Goal: Task Accomplishment & Management: Manage account settings

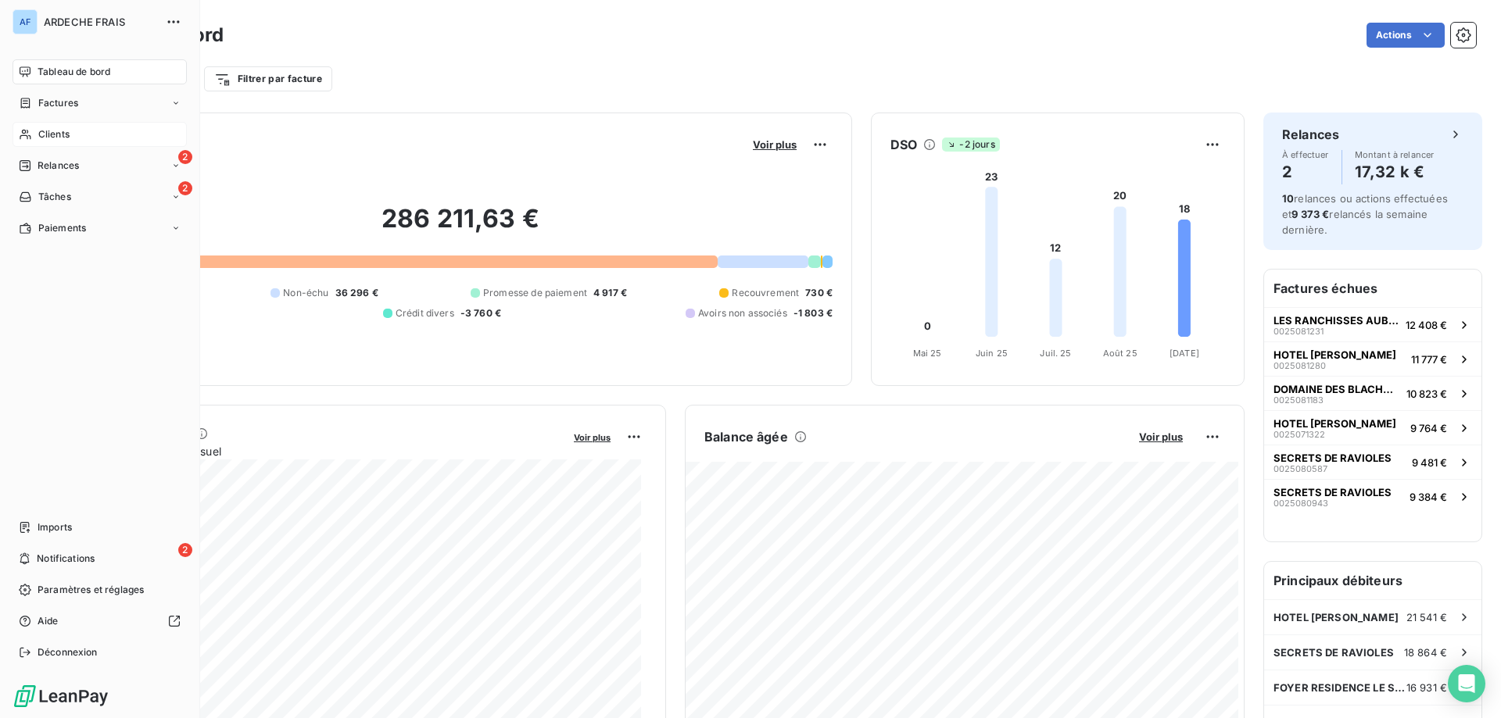
click at [20, 137] on icon at bounding box center [25, 134] width 13 height 13
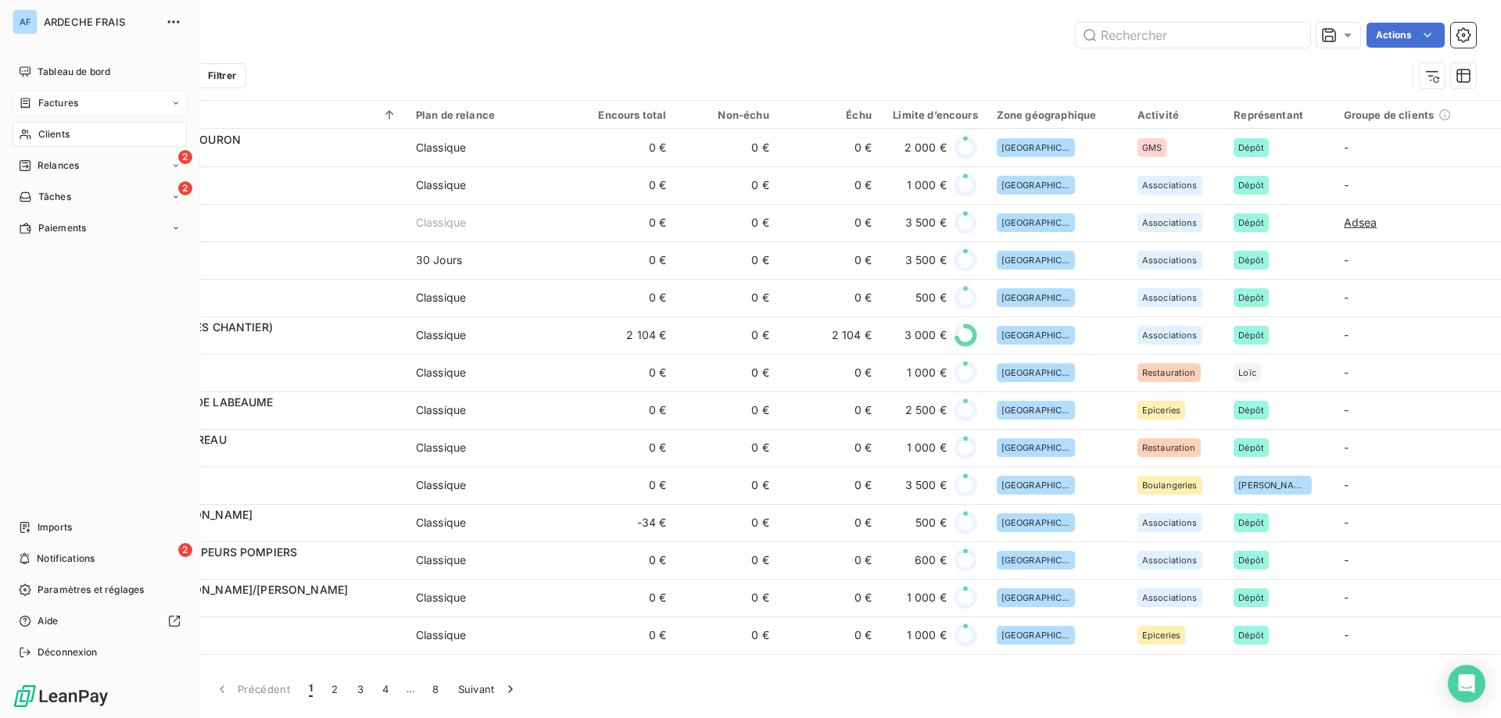
click at [23, 106] on icon at bounding box center [25, 103] width 13 height 13
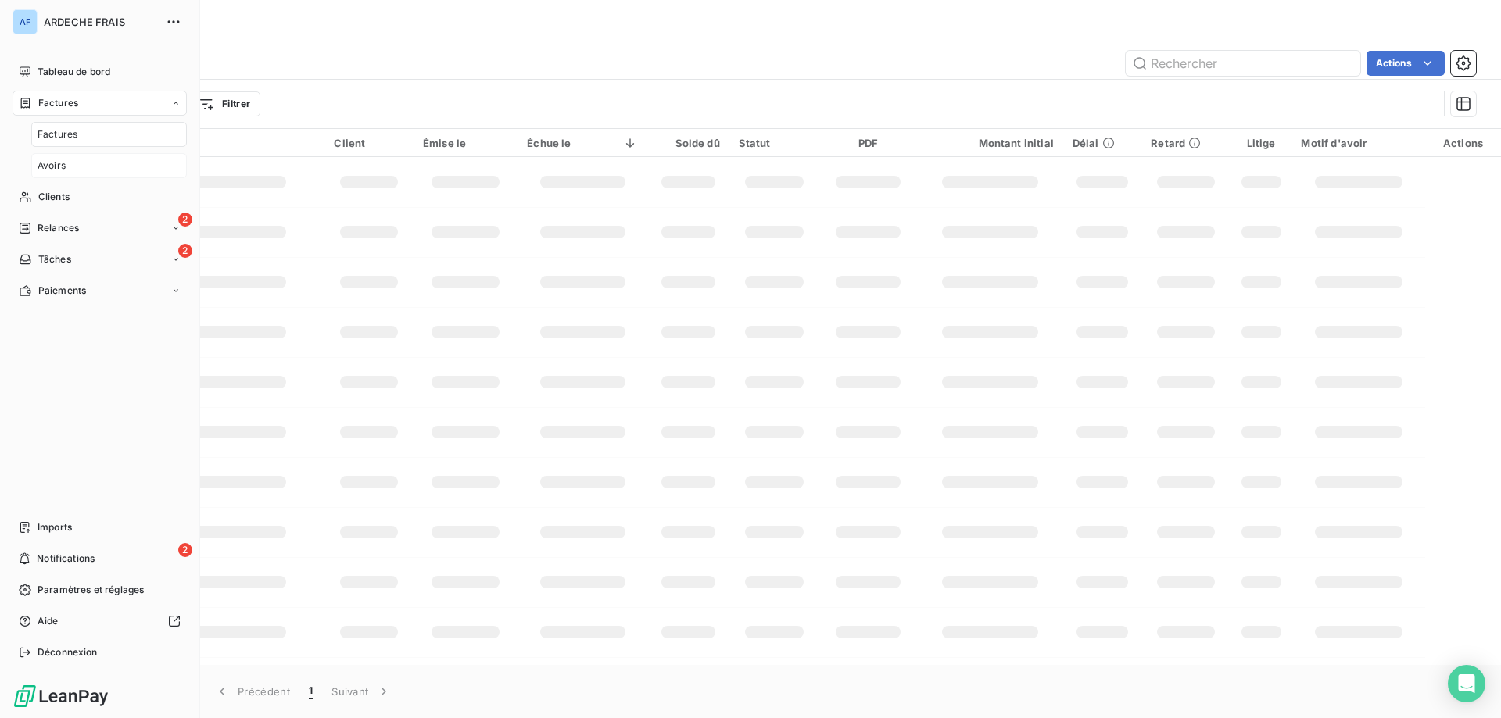
click at [56, 164] on span "Avoirs" at bounding box center [52, 166] width 28 height 14
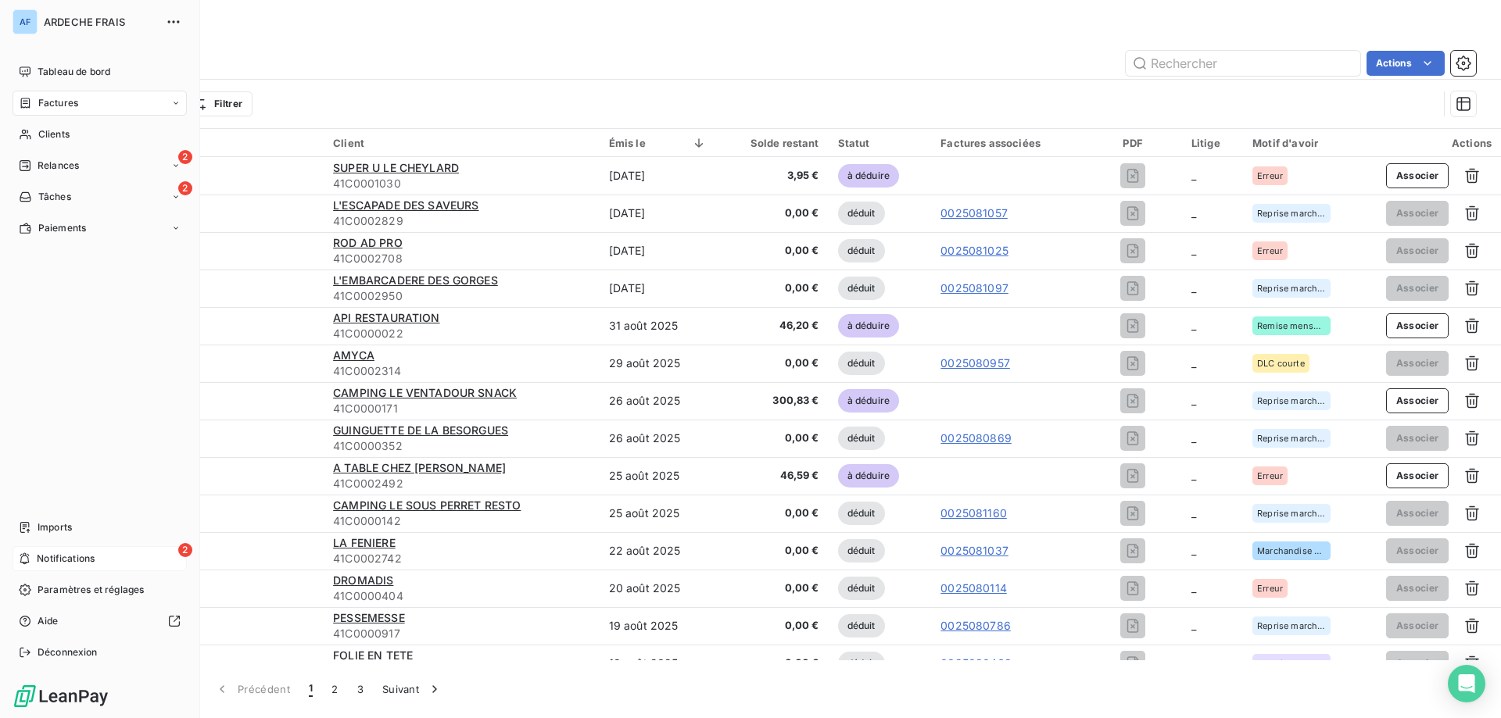
click at [125, 564] on div "2 Notifications" at bounding box center [100, 558] width 174 height 25
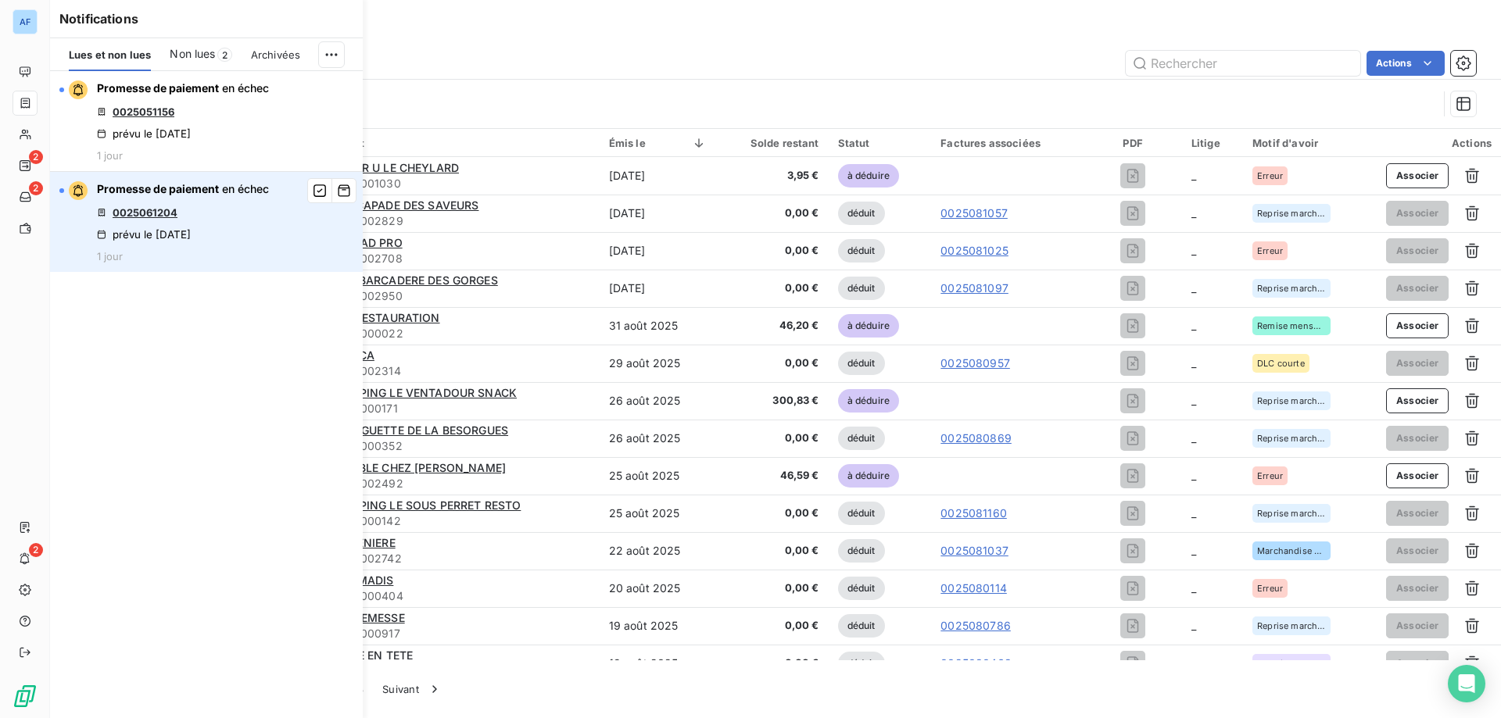
click at [170, 214] on link "0025061204" at bounding box center [145, 212] width 65 height 13
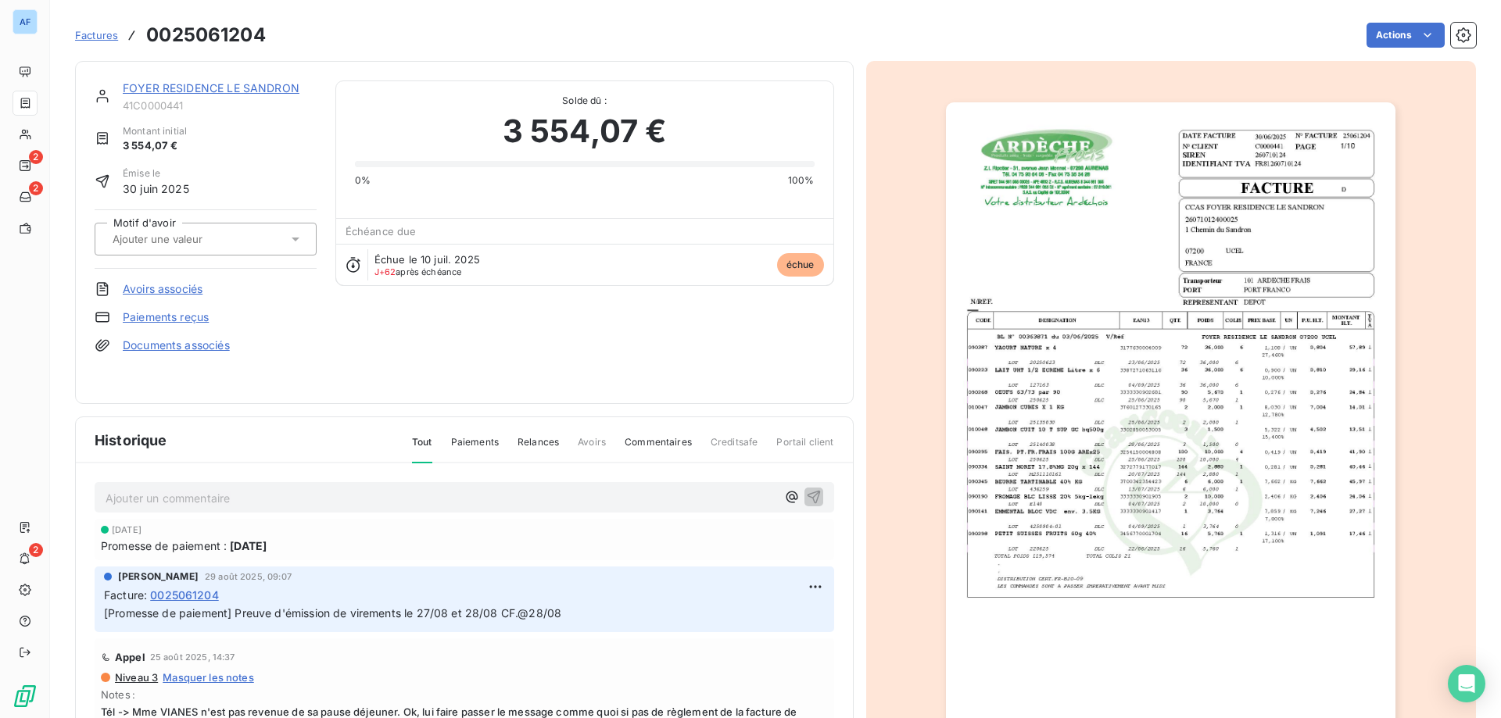
click at [210, 83] on link "FOYER RESIDENCE LE SANDRON" at bounding box center [211, 87] width 177 height 13
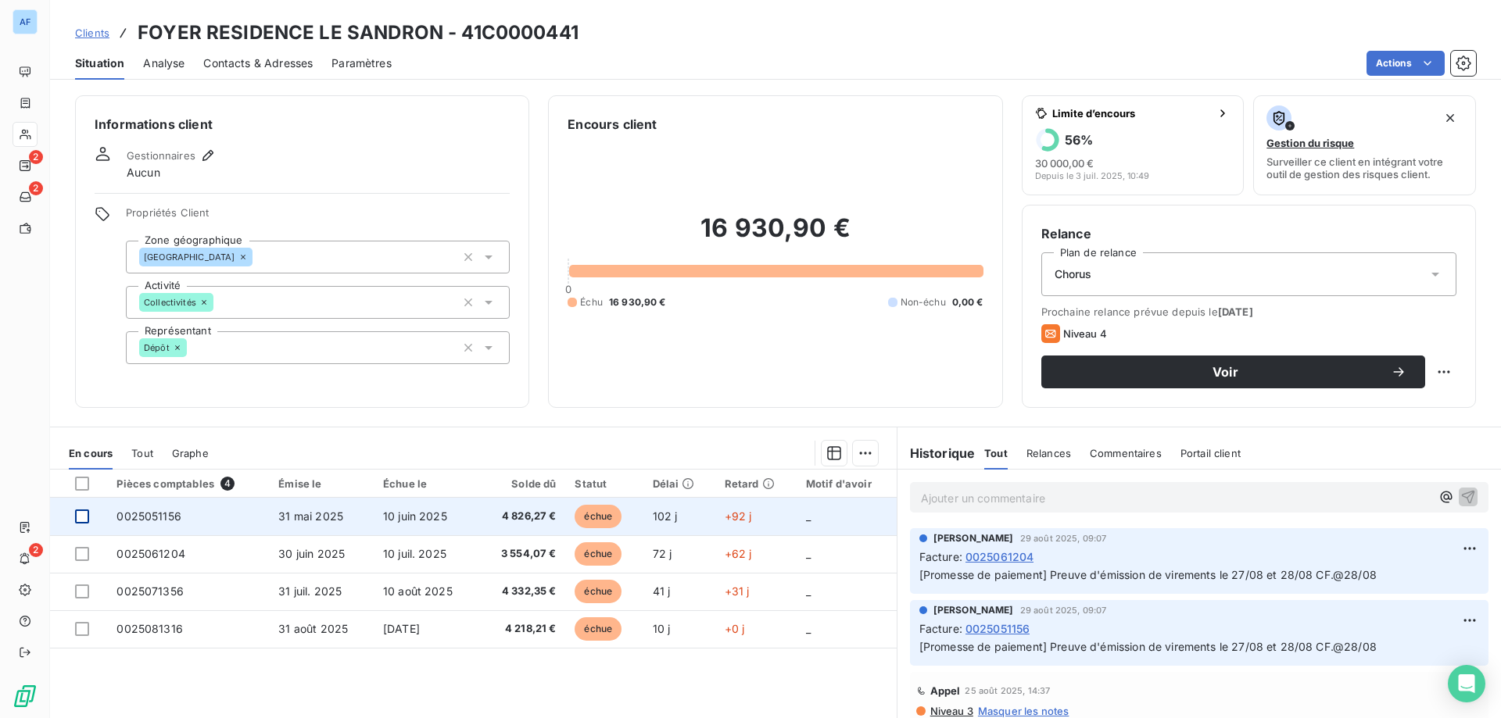
click at [80, 514] on div at bounding box center [82, 517] width 14 height 14
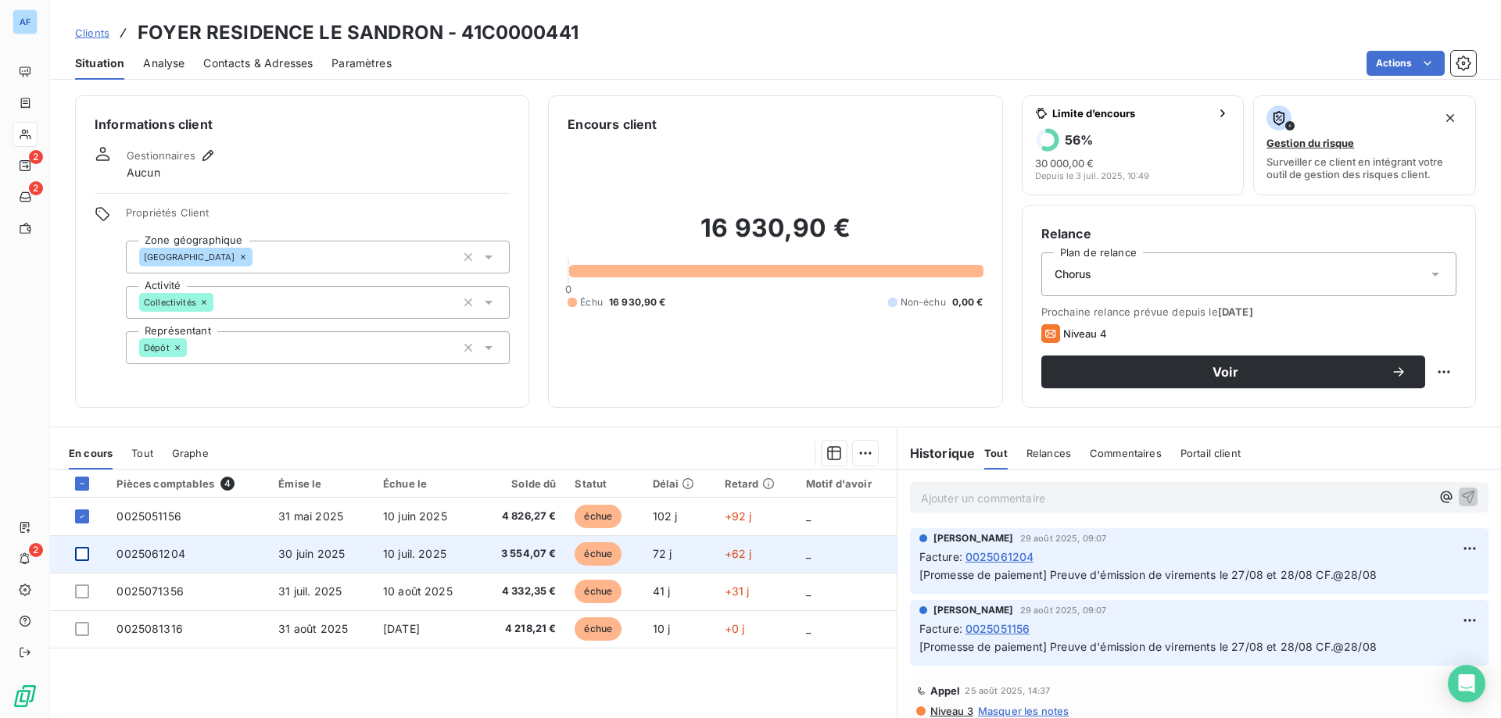
click at [78, 559] on div at bounding box center [82, 554] width 14 height 14
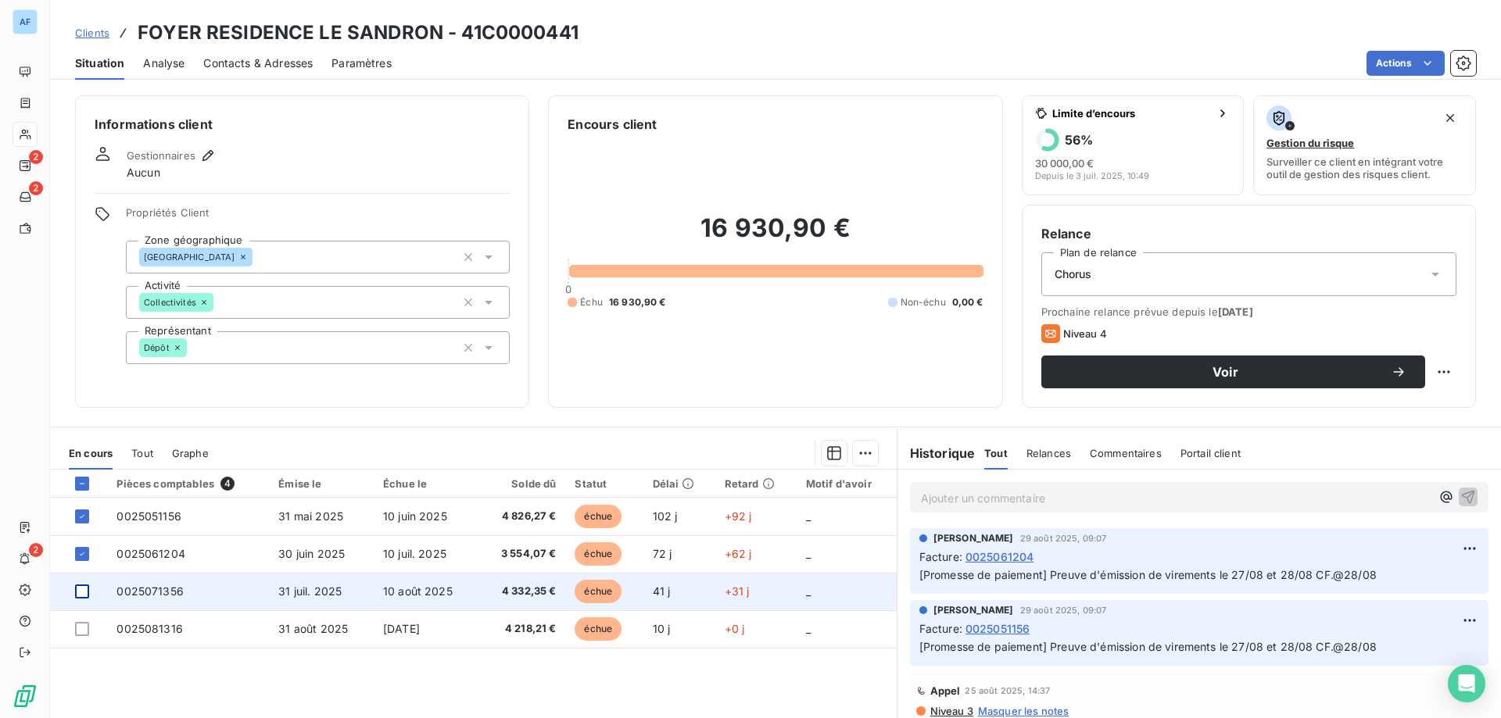
click at [83, 595] on div at bounding box center [82, 592] width 14 height 14
click at [80, 594] on icon at bounding box center [81, 591] width 9 height 9
click at [862, 457] on html "AF 2 2 2 Clients FOYER RESIDENCE LE SANDRON - 41C0000441 Situation Analyse Cont…" at bounding box center [750, 359] width 1501 height 718
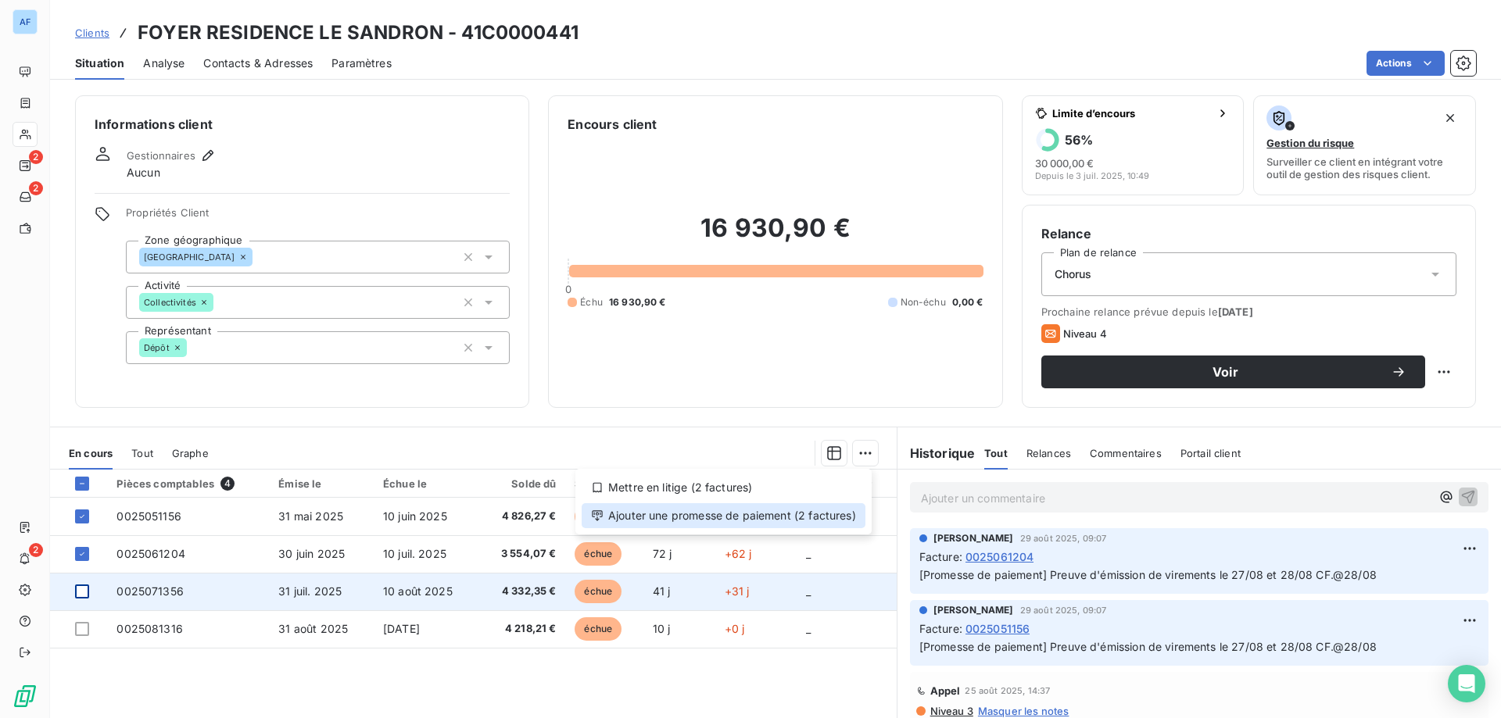
click at [830, 514] on div "Ajouter une promesse de paiement (2 factures)" at bounding box center [724, 515] width 284 height 25
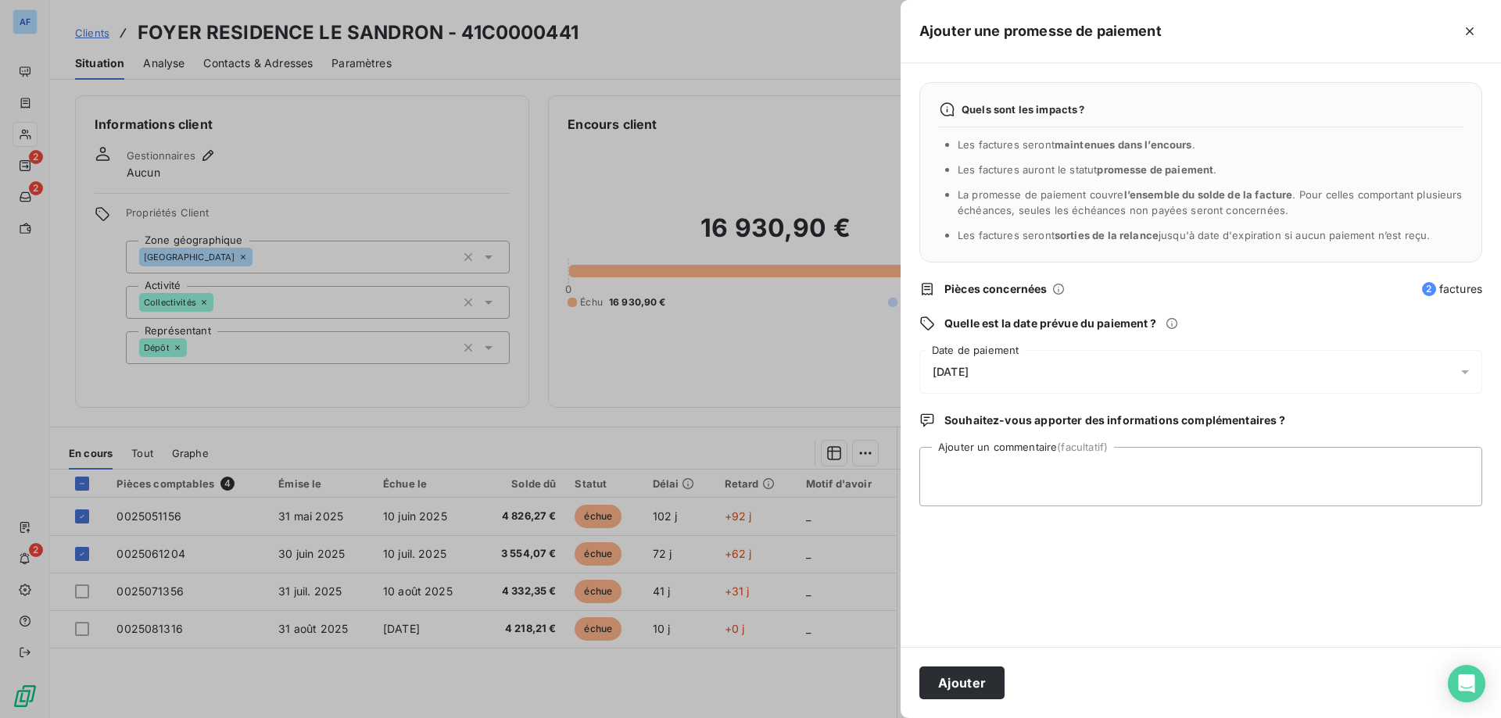
click at [1012, 380] on div "11/09/2025" at bounding box center [1200, 372] width 563 height 44
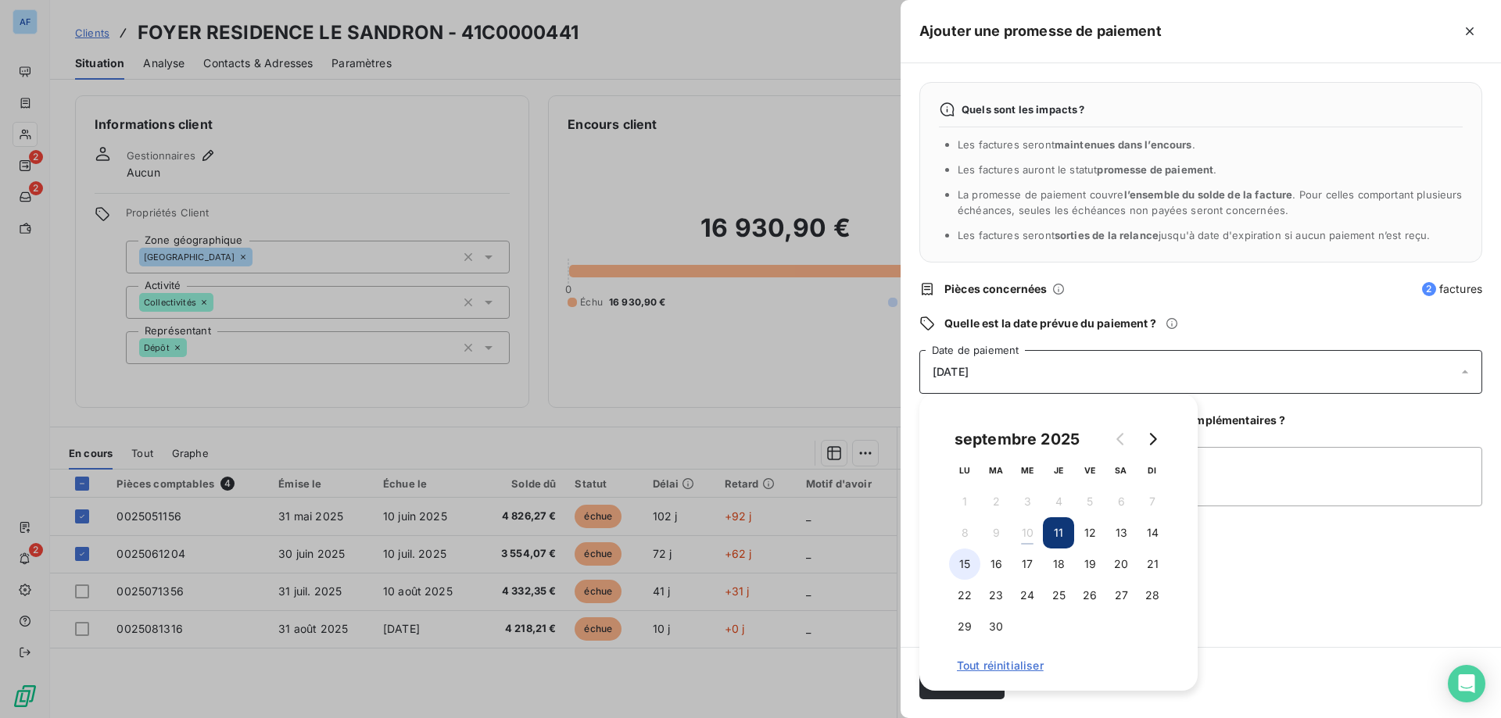
click at [969, 564] on button "15" at bounding box center [964, 564] width 31 height 31
click at [1204, 499] on textarea "Ajouter un commentaire (facultatif)" at bounding box center [1200, 476] width 563 height 59
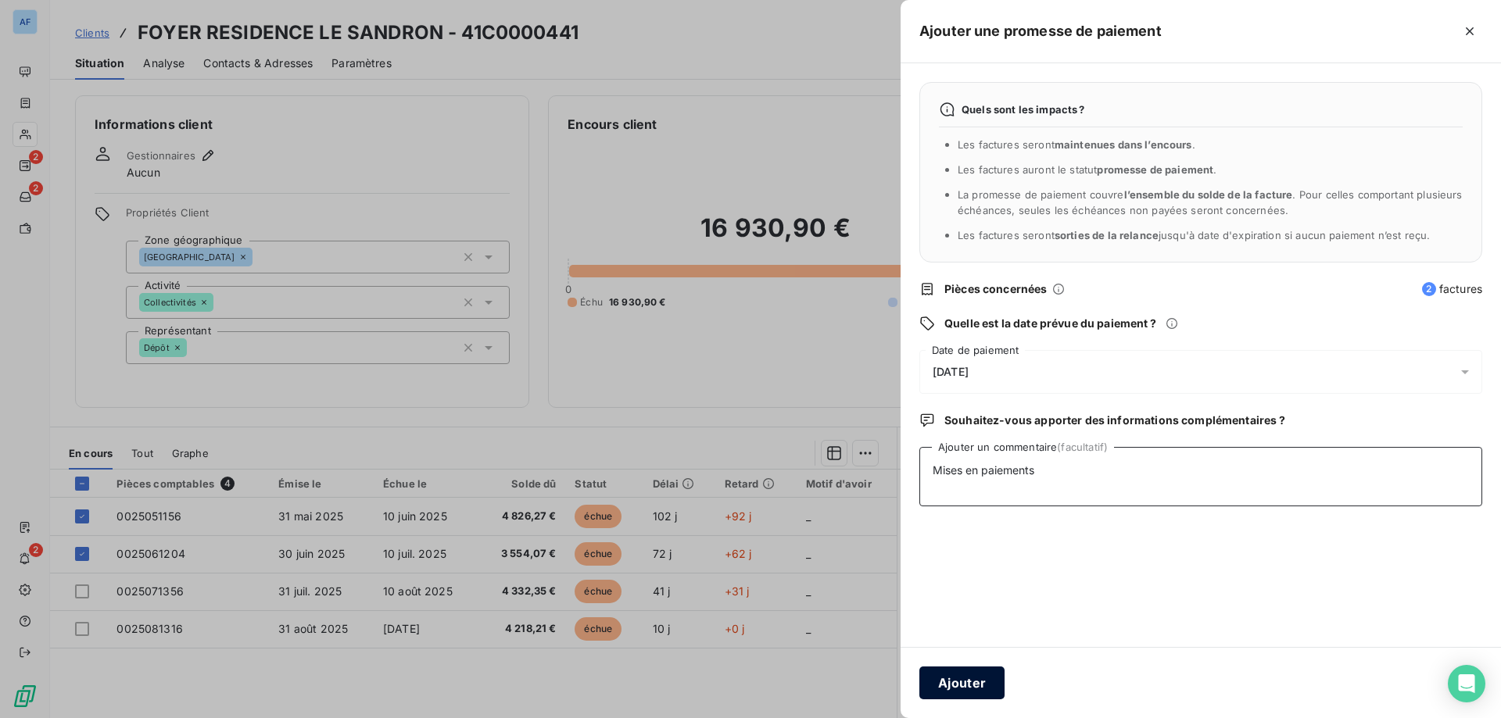
type textarea "Mises en paiements"
click at [959, 678] on button "Ajouter" at bounding box center [961, 683] width 85 height 33
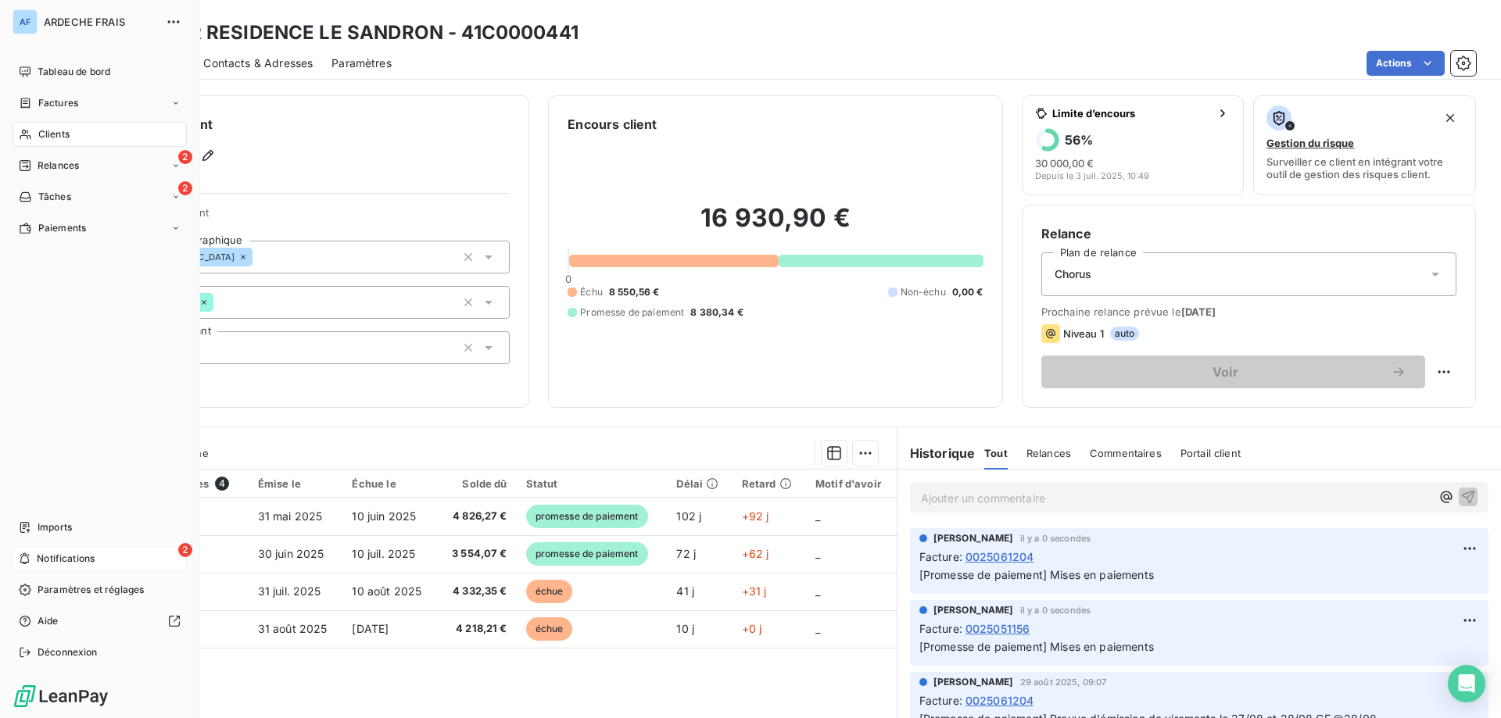
click at [90, 550] on div "2 Notifications" at bounding box center [100, 558] width 174 height 25
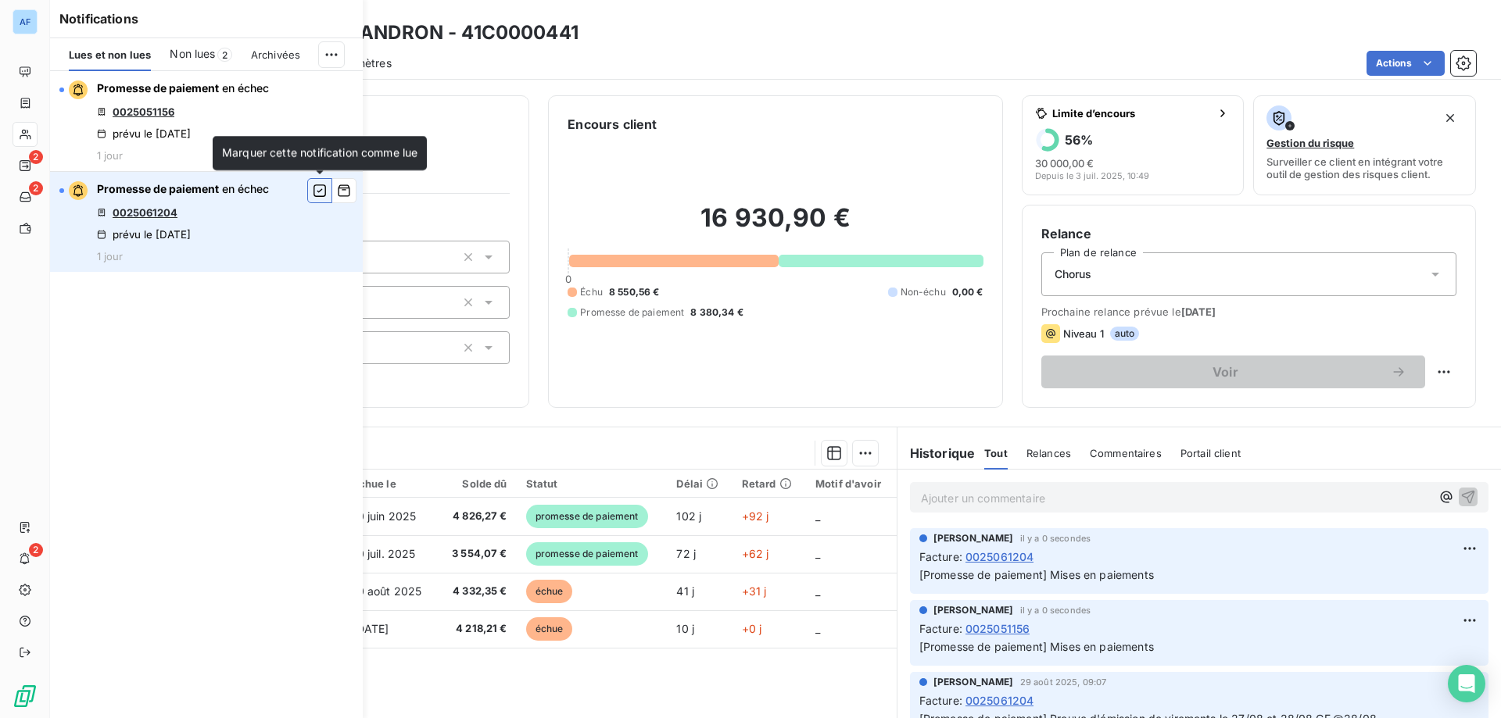
click at [311, 188] on button "button" at bounding box center [319, 190] width 25 height 25
click at [336, 192] on button "button" at bounding box center [343, 190] width 25 height 25
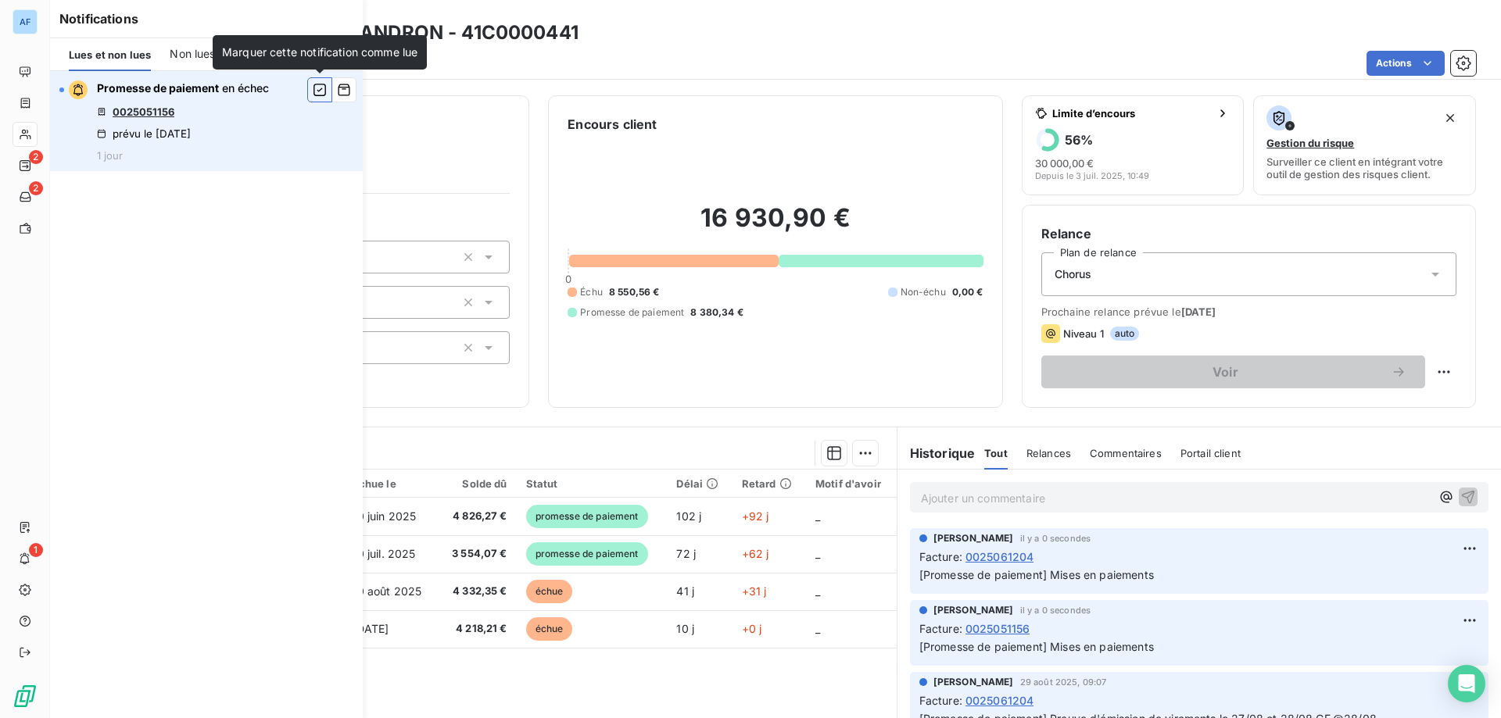
click at [319, 91] on icon "button" at bounding box center [319, 90] width 13 height 13
click at [339, 92] on icon "button" at bounding box center [344, 90] width 14 height 16
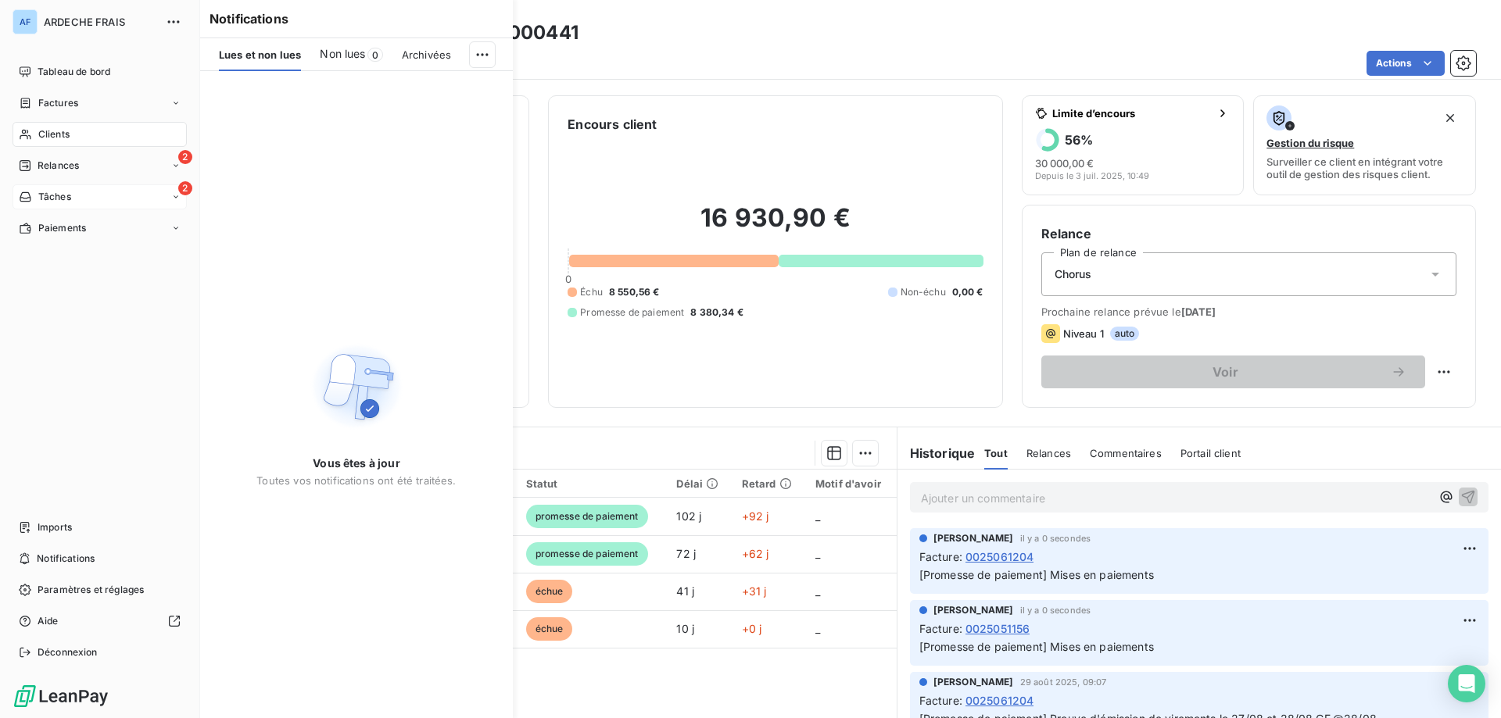
click at [38, 202] on span "Tâches" at bounding box center [54, 197] width 33 height 14
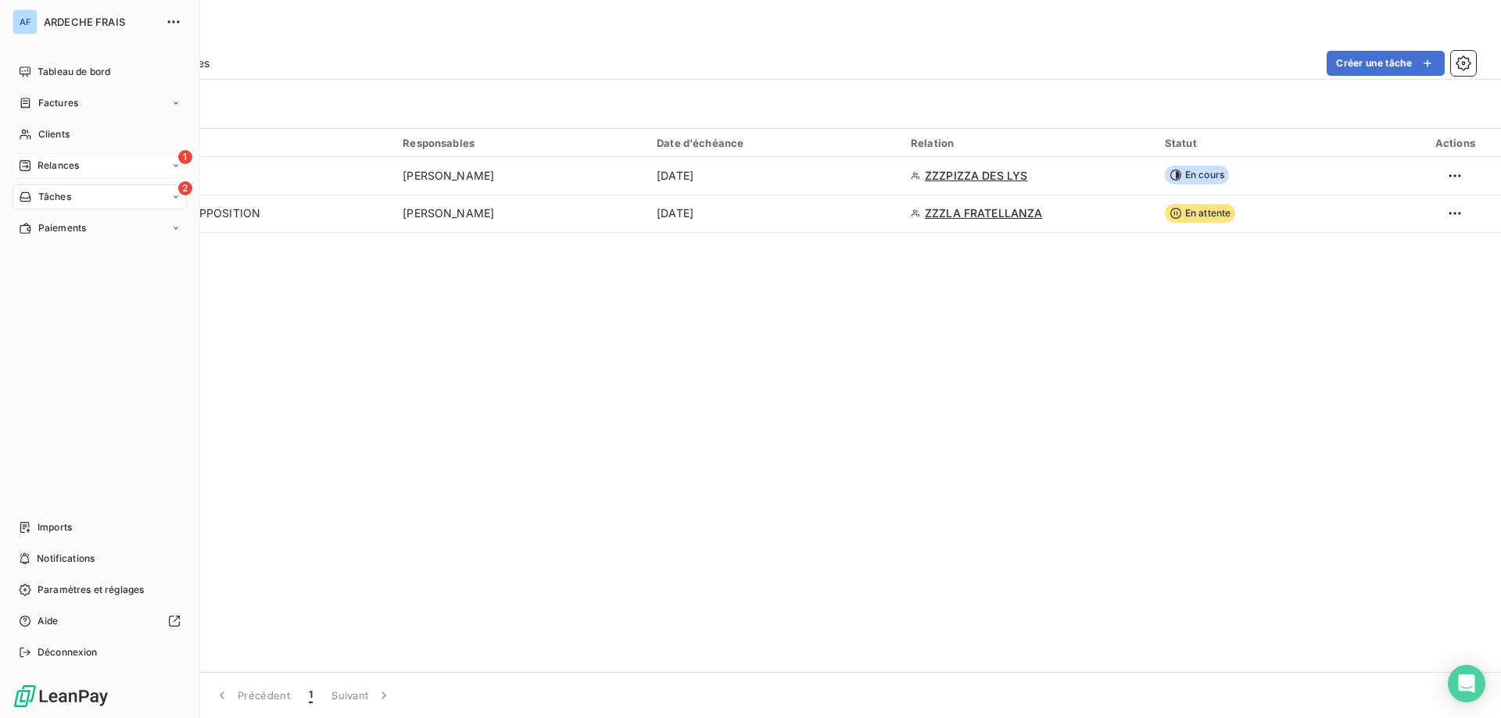
click at [24, 167] on icon at bounding box center [25, 165] width 13 height 13
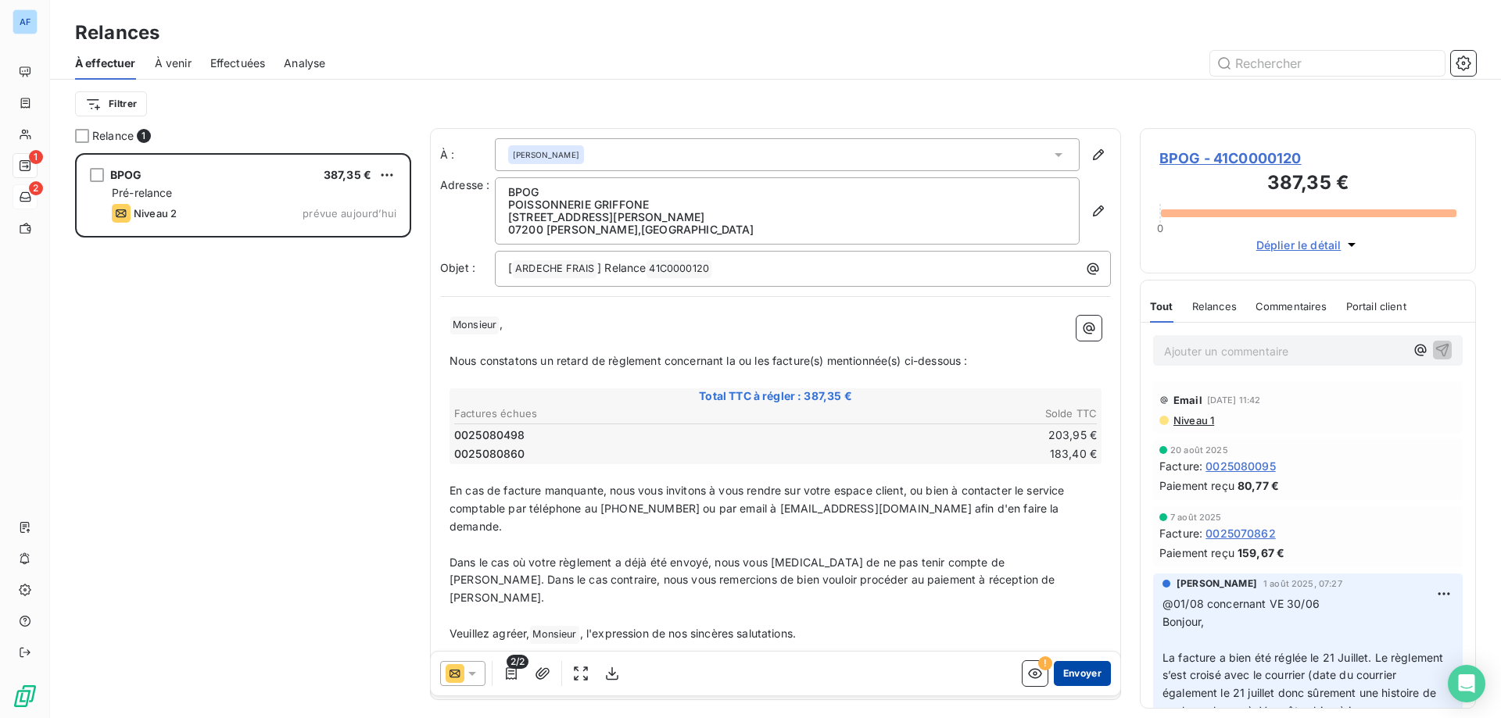
click at [1071, 665] on button "Envoyer" at bounding box center [1082, 673] width 57 height 25
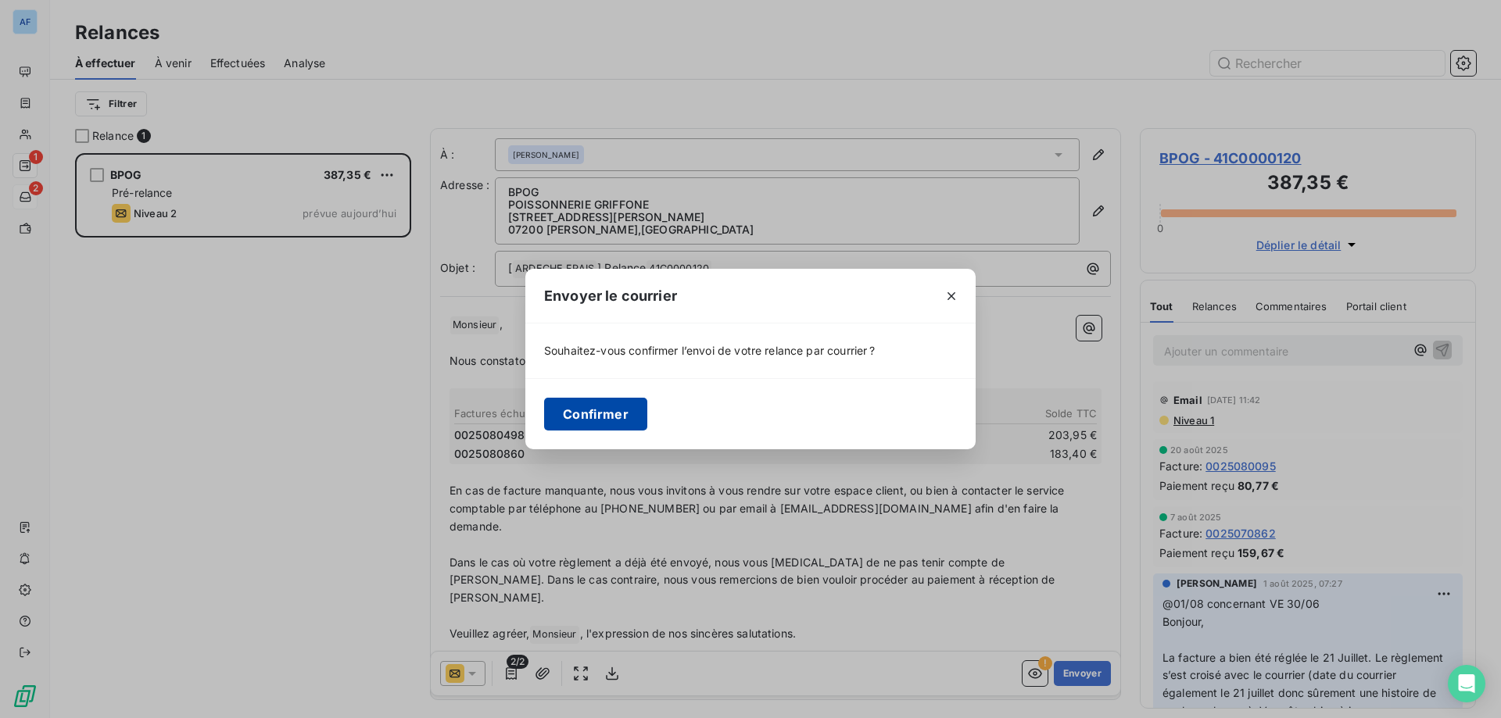
click at [617, 408] on button "Confirmer" at bounding box center [595, 414] width 103 height 33
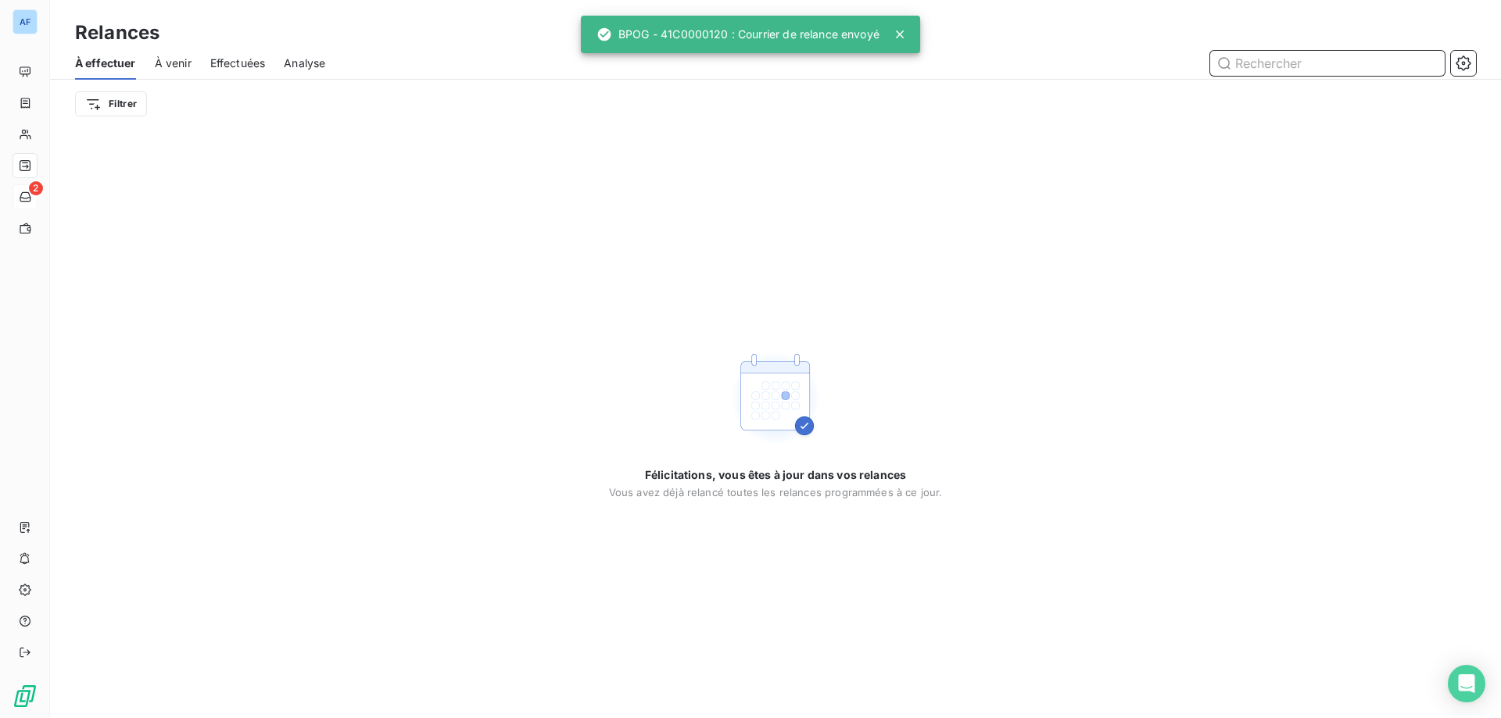
click at [181, 62] on span "À venir" at bounding box center [173, 64] width 37 height 16
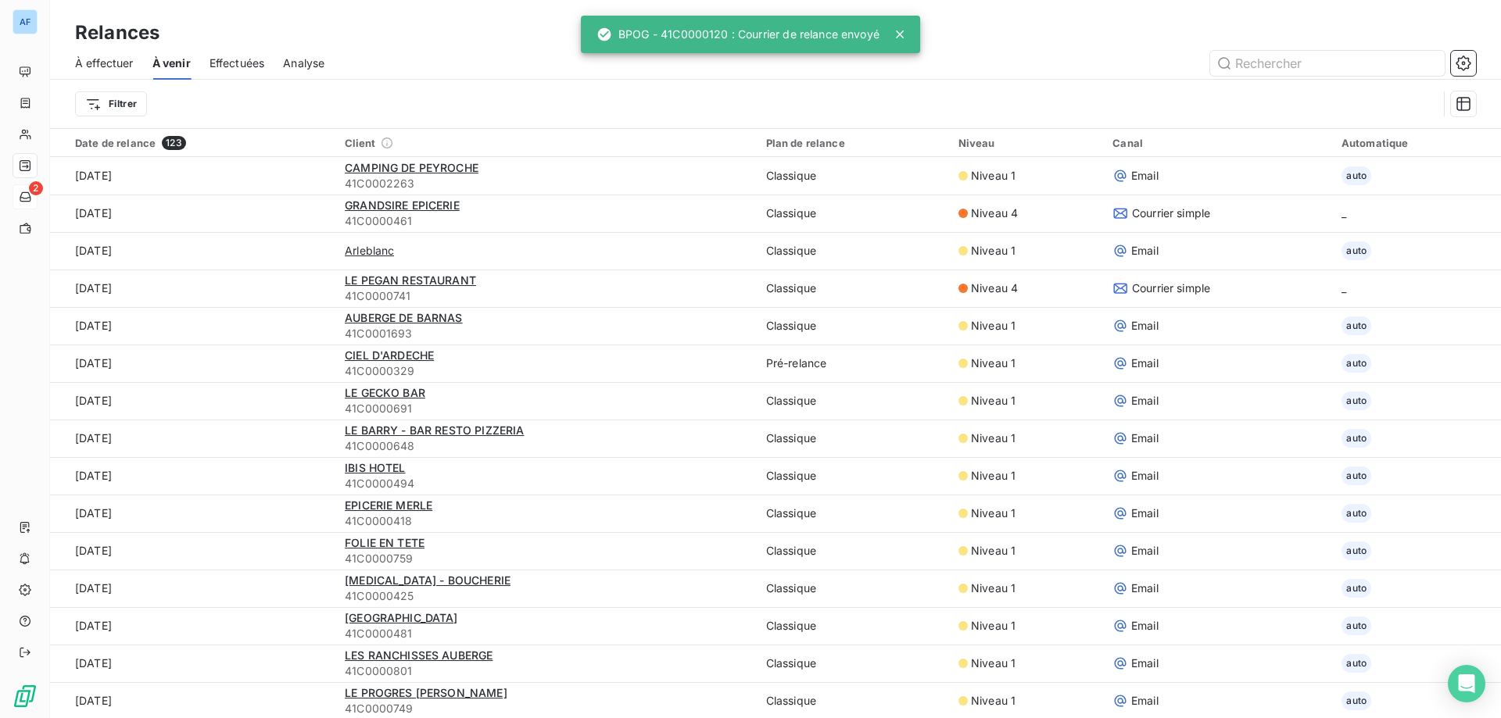
click at [226, 66] on span "Effectuées" at bounding box center [238, 64] width 56 height 16
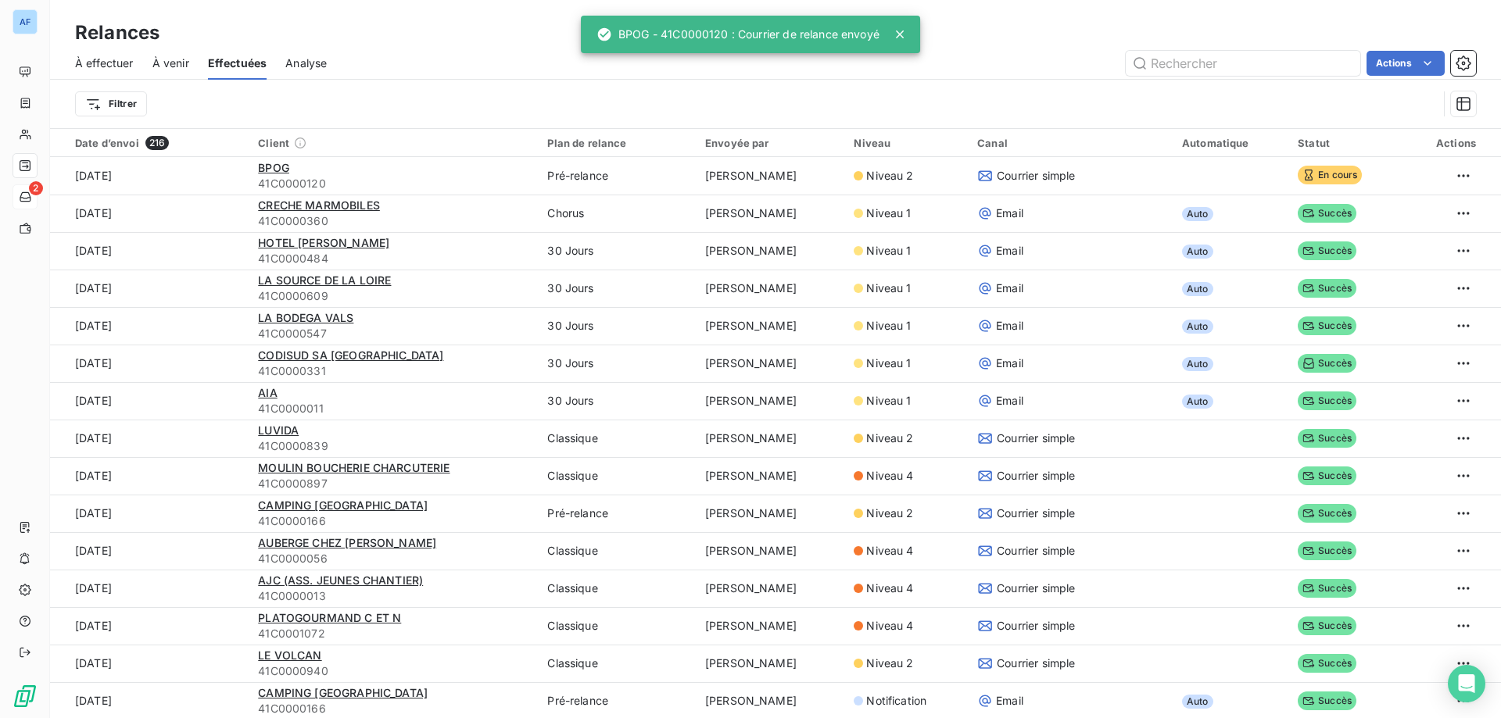
click at [167, 65] on span "À venir" at bounding box center [170, 64] width 37 height 16
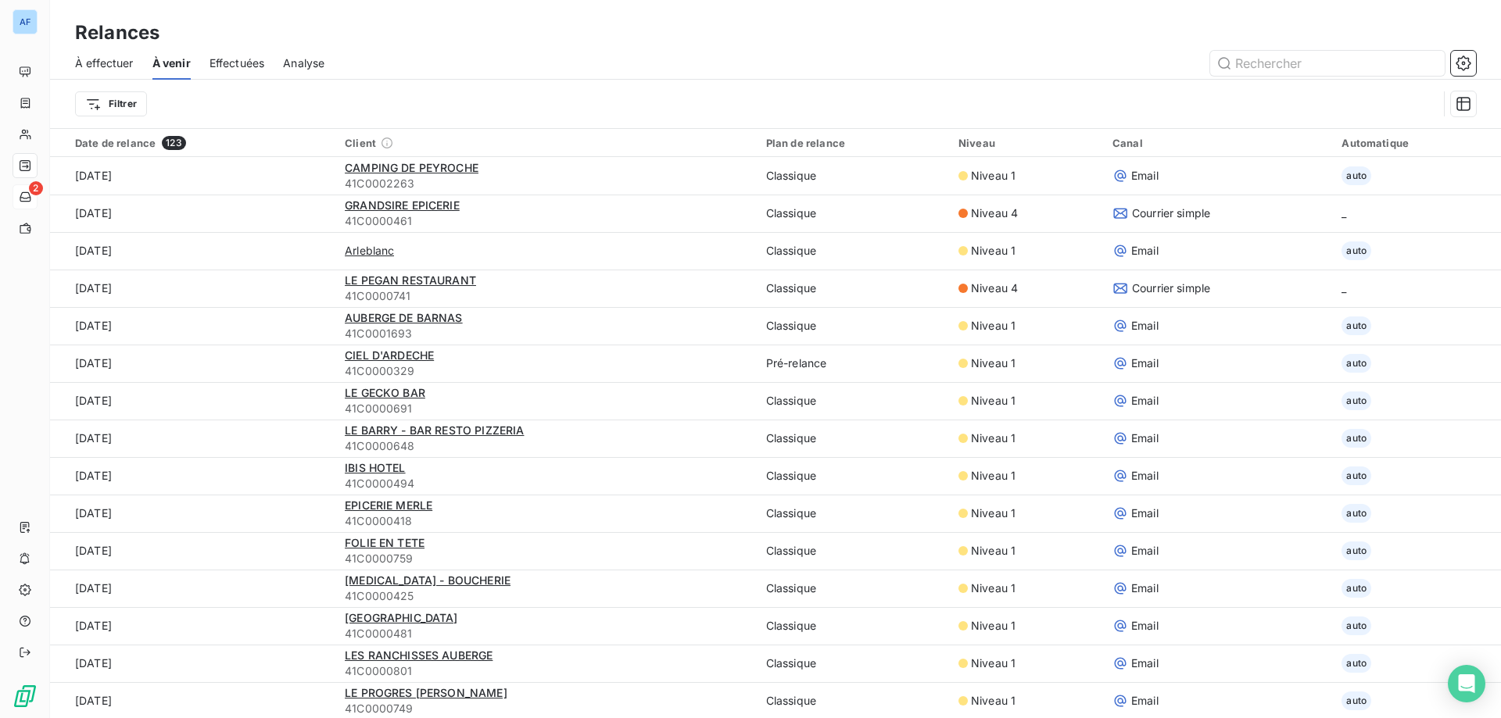
click at [231, 54] on div "Effectuées" at bounding box center [238, 63] width 56 height 33
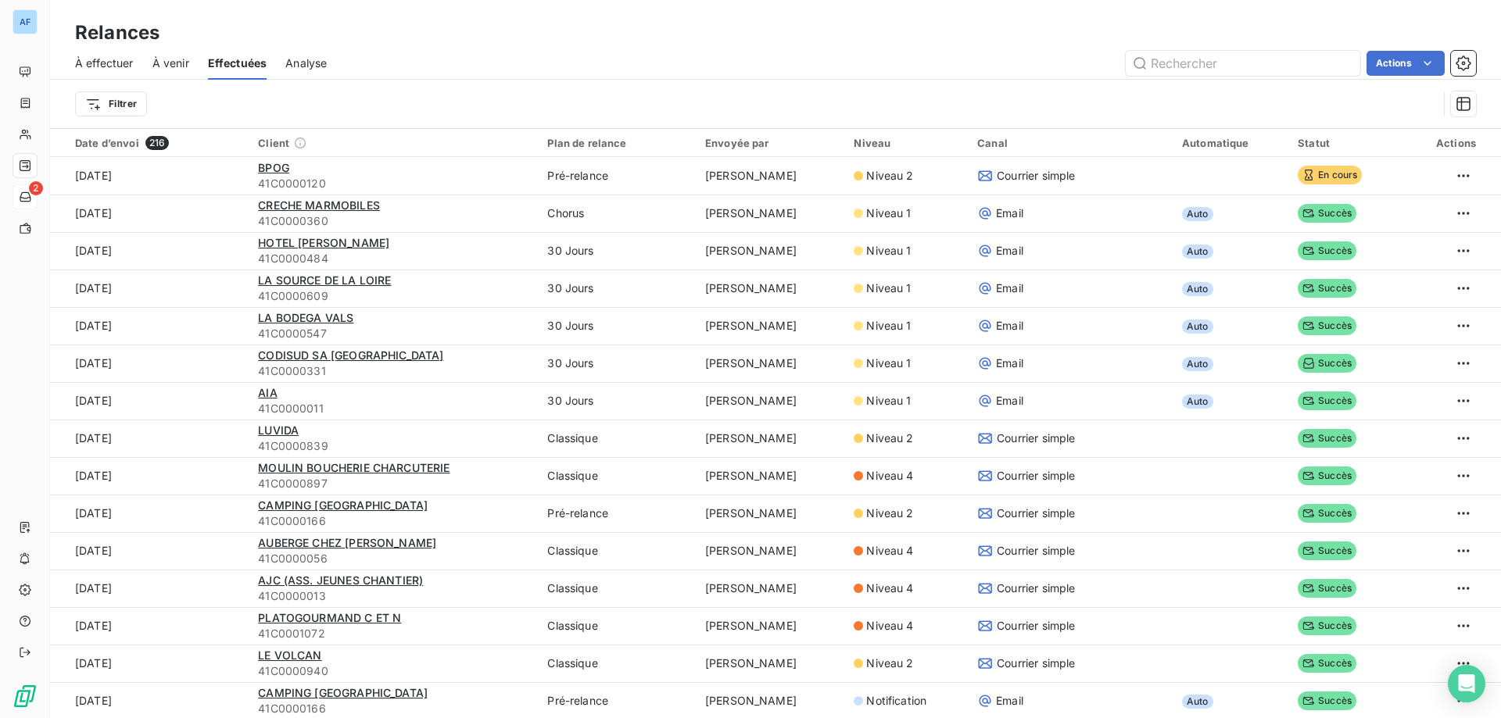
click at [156, 70] on span "À venir" at bounding box center [170, 64] width 37 height 16
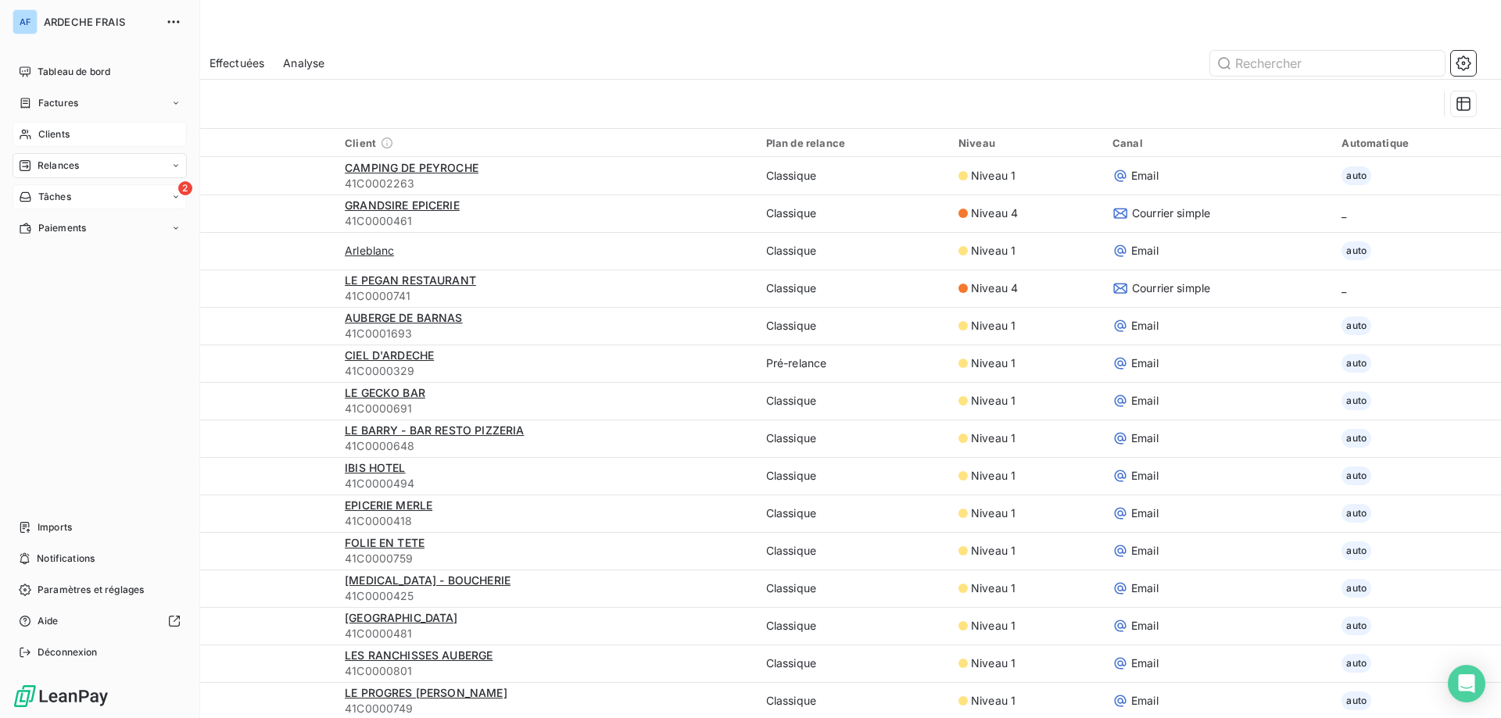
click at [62, 129] on span "Clients" at bounding box center [53, 134] width 31 height 14
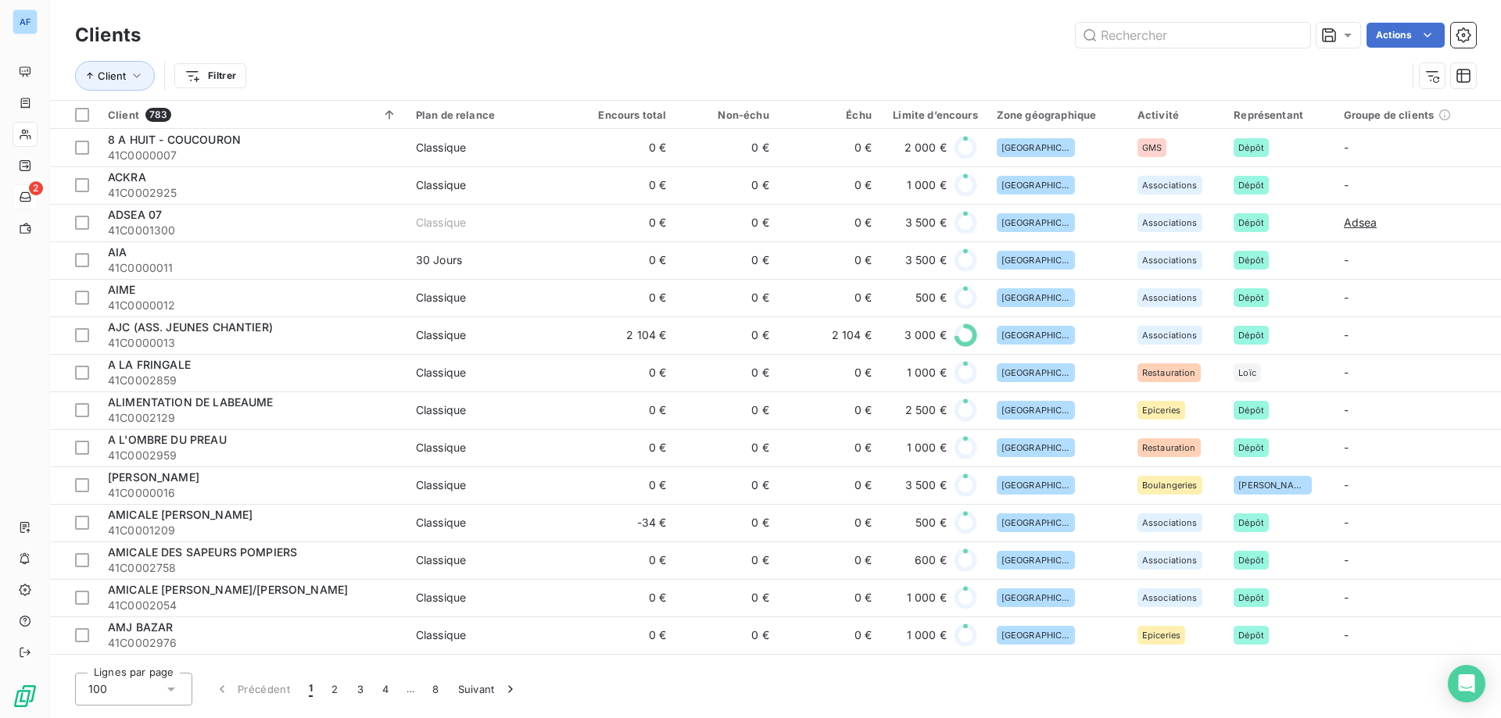
click at [170, 700] on div "100" at bounding box center [133, 689] width 117 height 33
click at [129, 631] on li "50" at bounding box center [133, 628] width 117 height 28
click at [1193, 41] on input "text" at bounding box center [1193, 35] width 235 height 25
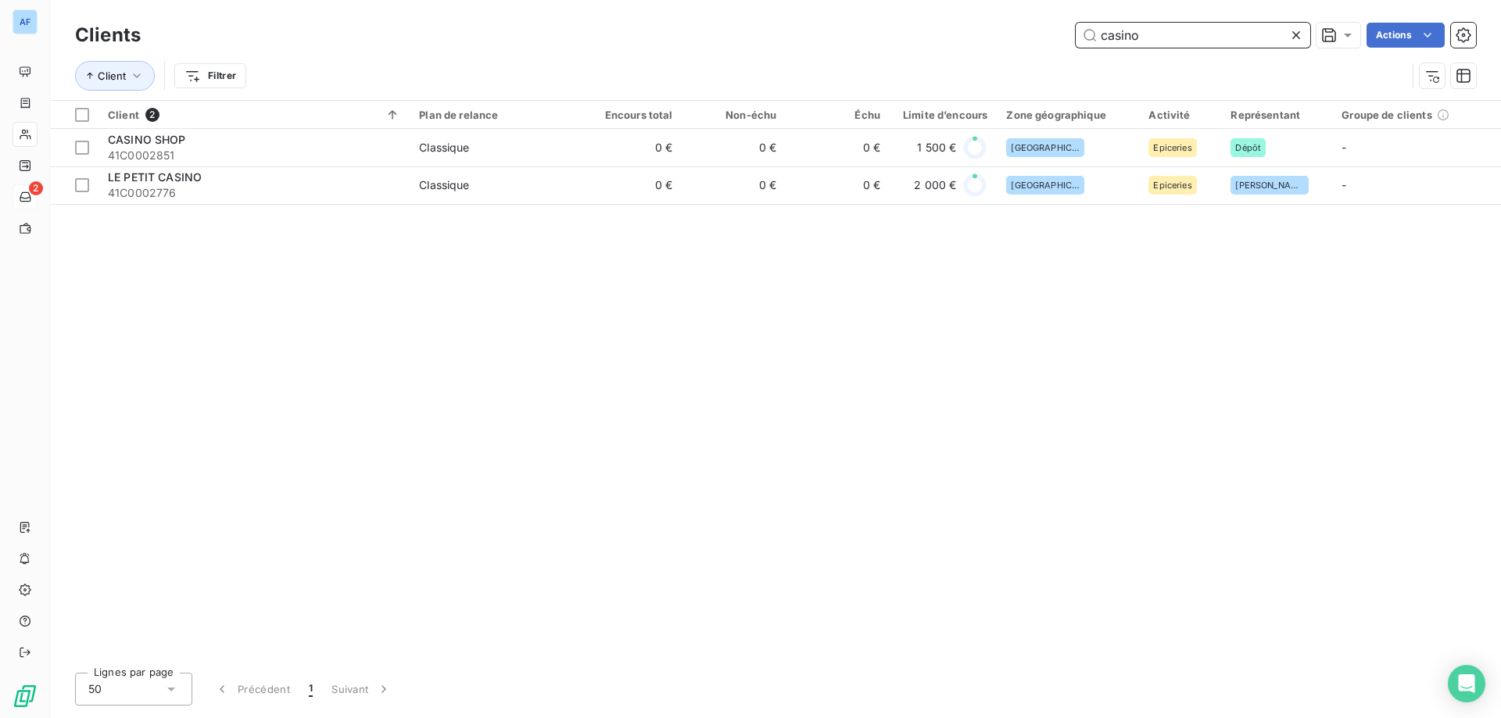
drag, startPoint x: 1161, startPoint y: 42, endPoint x: 710, endPoint y: 34, distance: 451.2
click at [743, 31] on div "casino Actions" at bounding box center [817, 35] width 1317 height 25
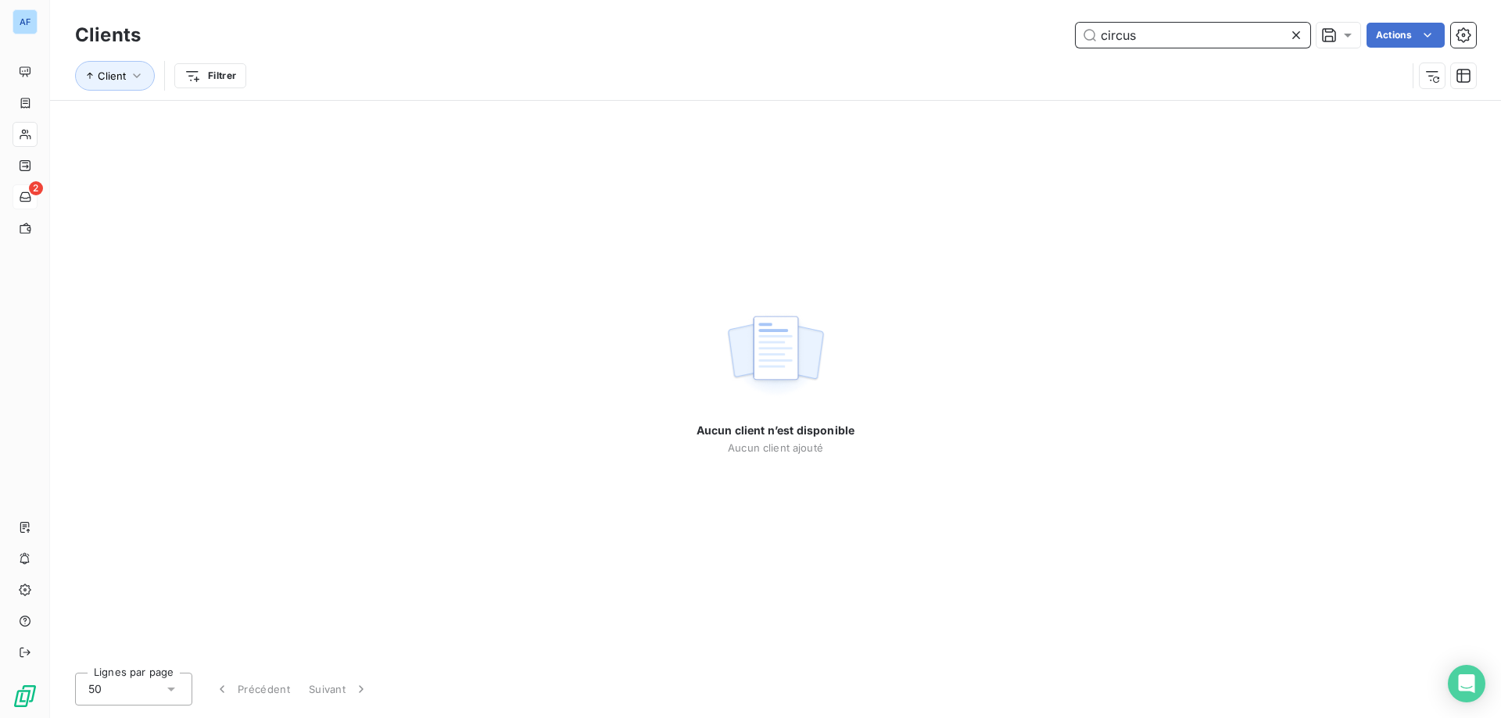
drag, startPoint x: 1169, startPoint y: 34, endPoint x: 376, endPoint y: 55, distance: 793.0
click at [384, 54] on div "Clients circus Actions Client Filtrer" at bounding box center [775, 59] width 1401 height 81
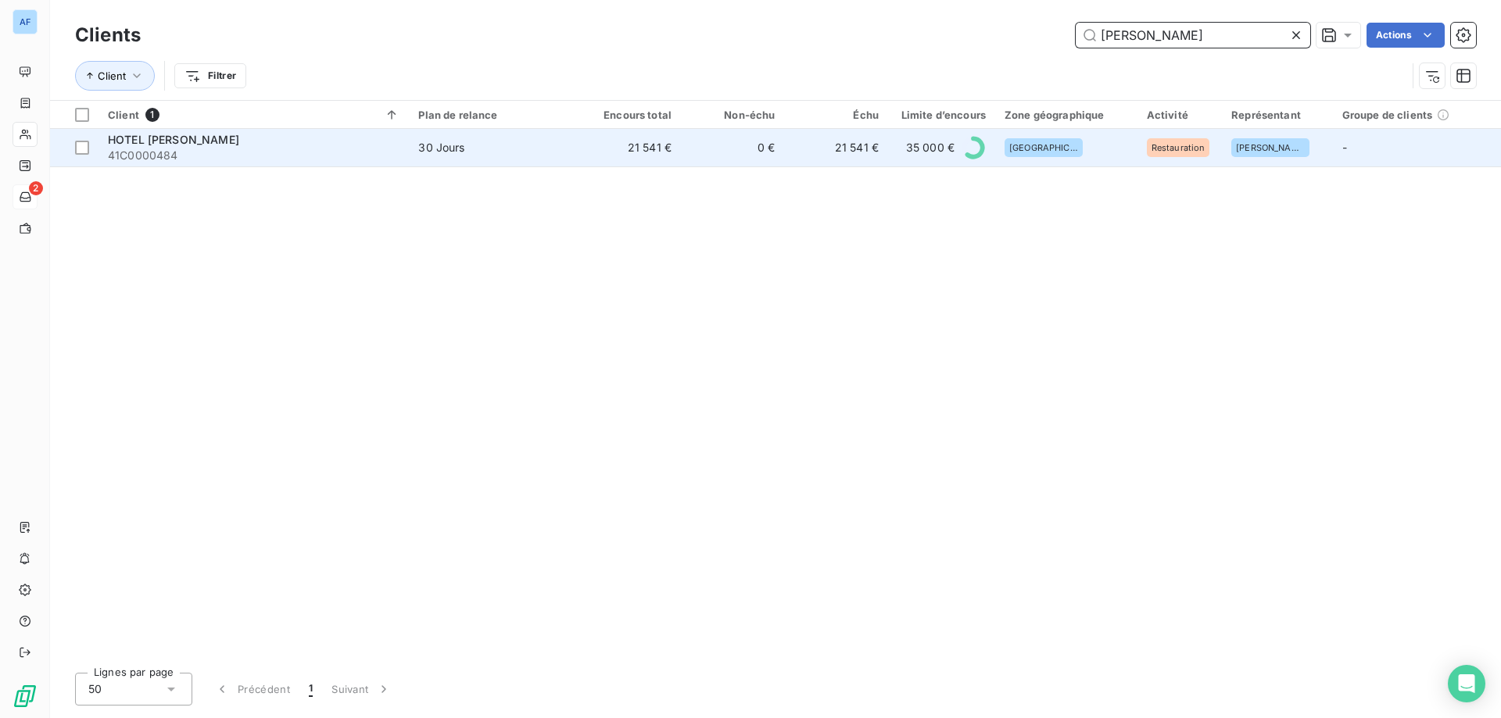
type input "helvie"
click at [519, 150] on span "30 Jours" at bounding box center [492, 148] width 149 height 16
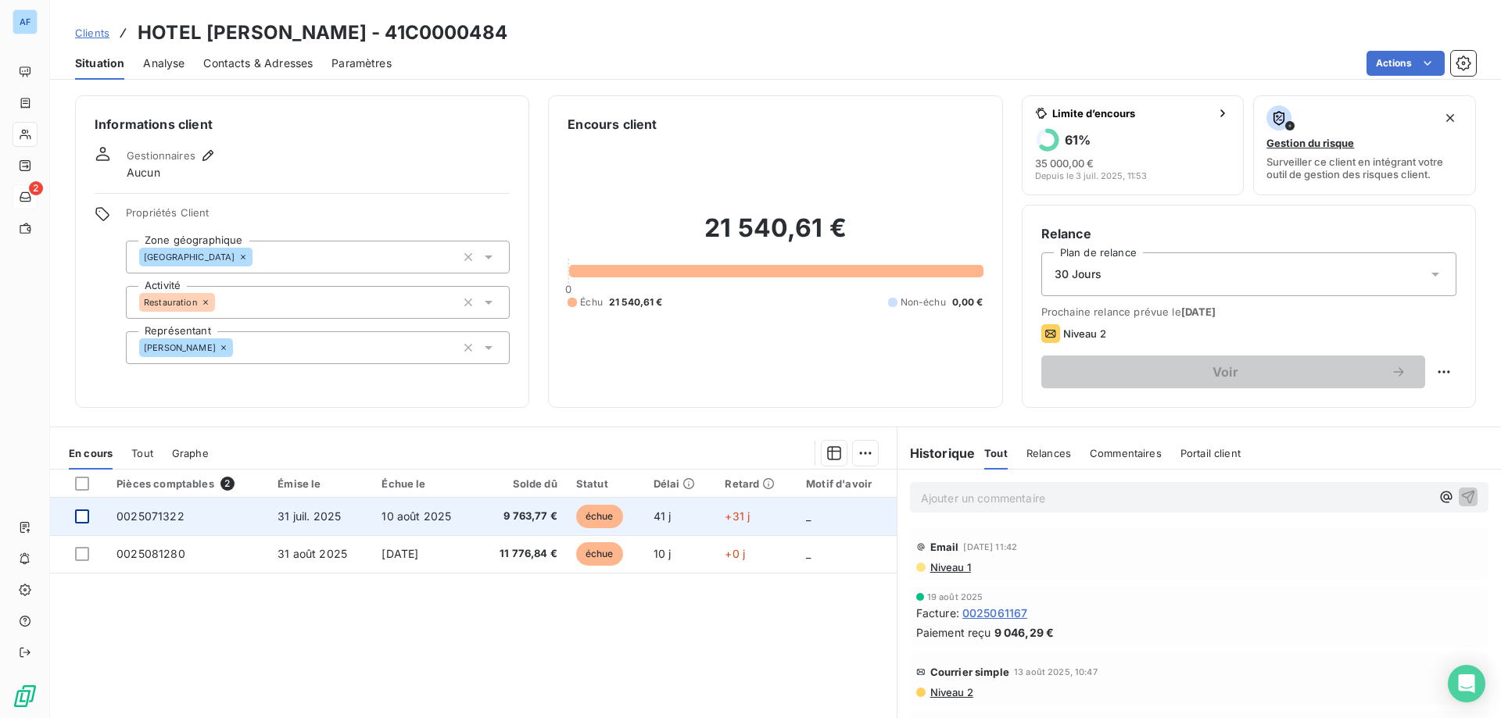
click at [83, 514] on div at bounding box center [82, 517] width 14 height 14
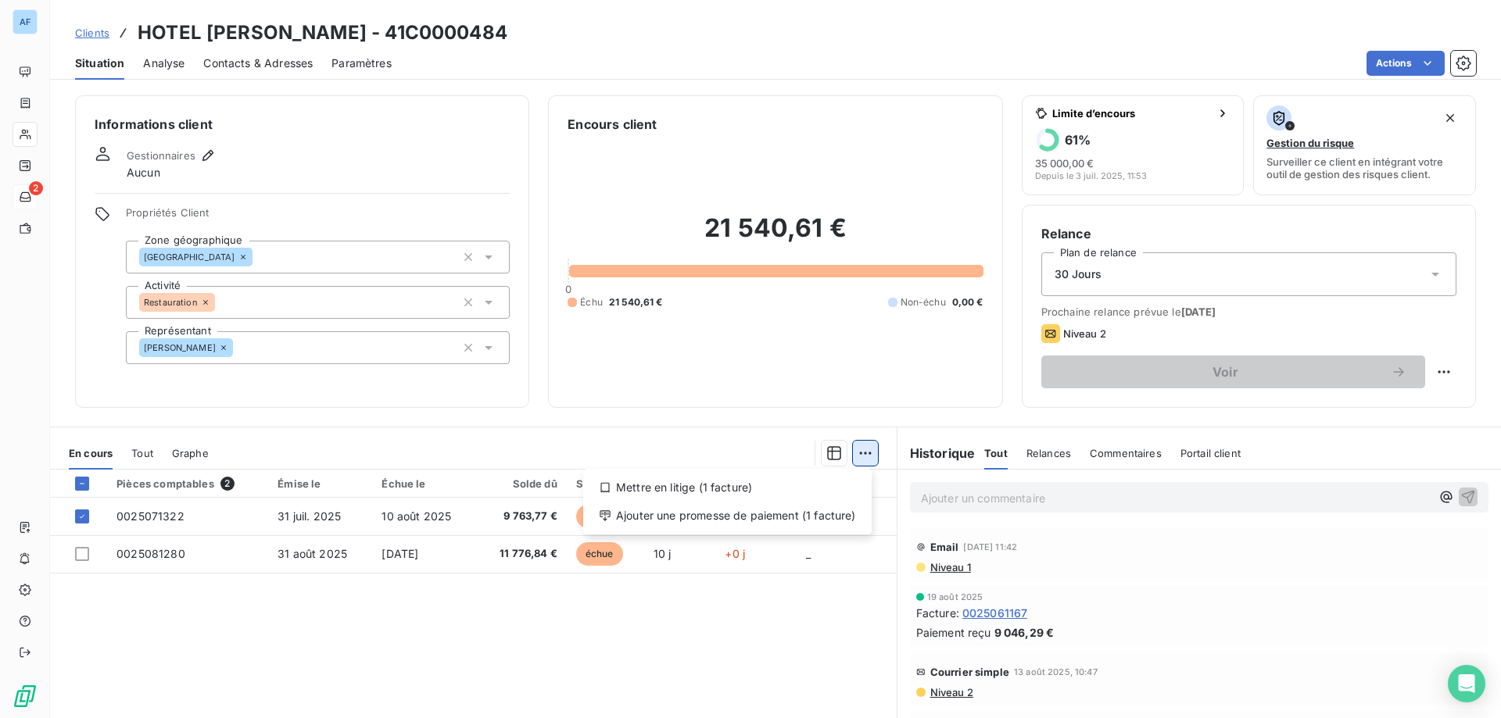
click at [851, 458] on html "AF 2 Clients HOTEL HELVIE - 41C0000484 Situation Analyse Contacts & Adresses Pa…" at bounding box center [750, 359] width 1501 height 718
click at [817, 511] on div "Ajouter une promesse de paiement (1 facture)" at bounding box center [727, 515] width 276 height 25
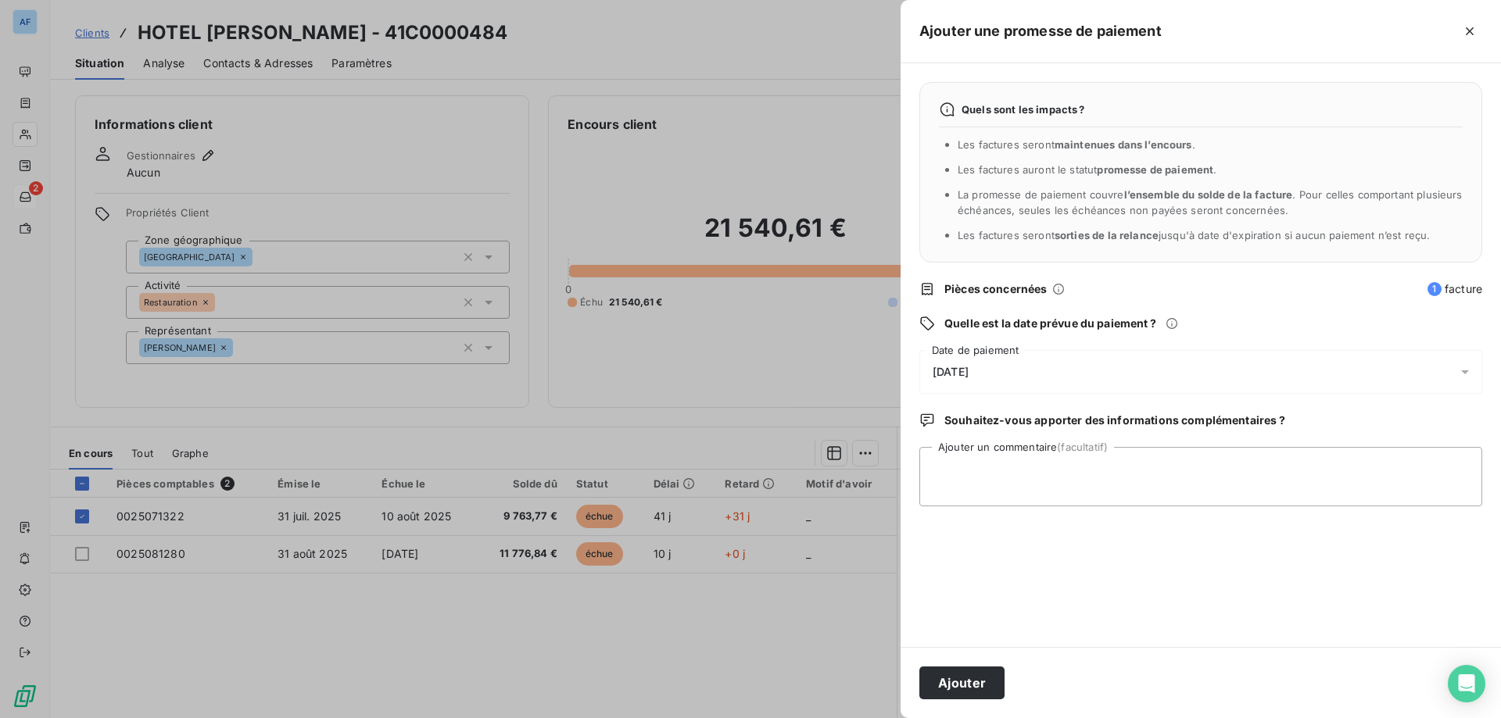
click at [991, 382] on div "11/09/2025" at bounding box center [1200, 372] width 563 height 44
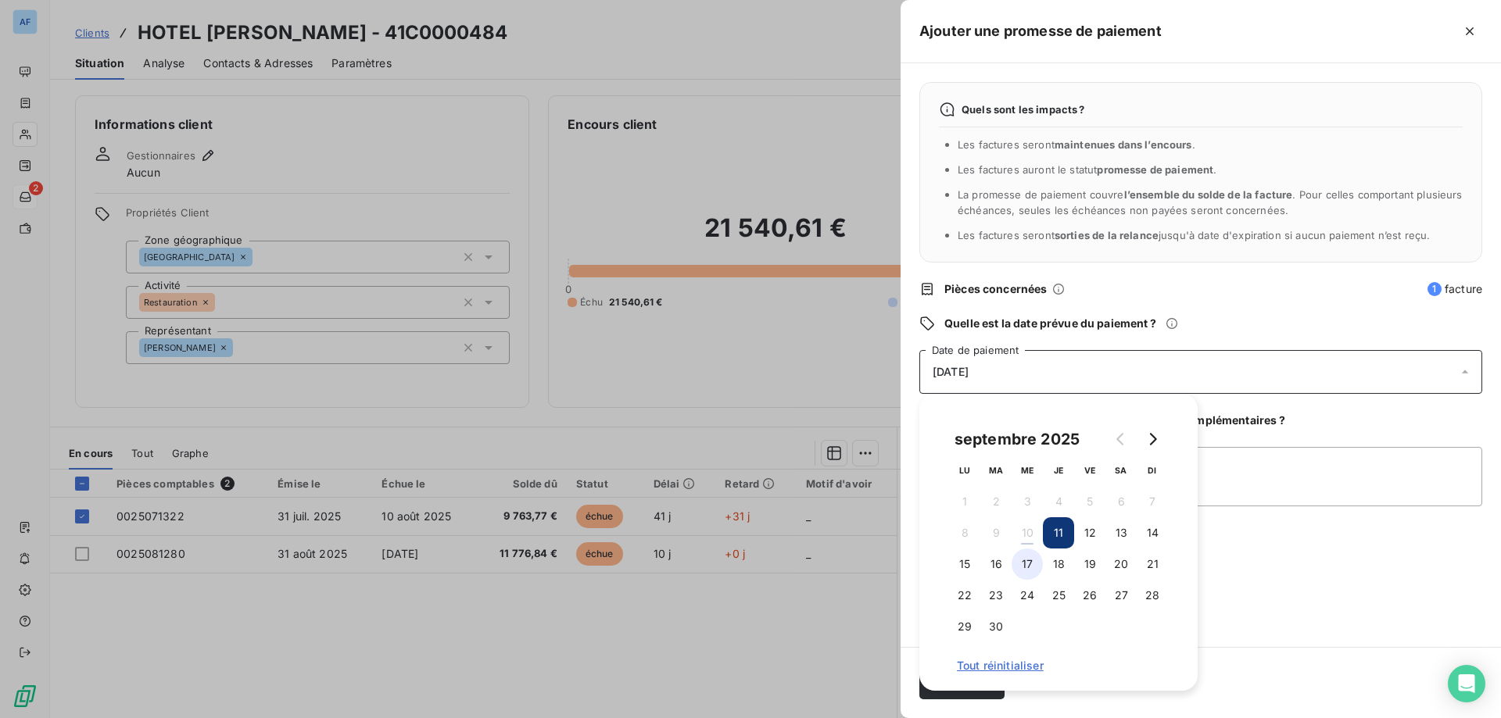
click at [1027, 565] on button "17" at bounding box center [1027, 564] width 31 height 31
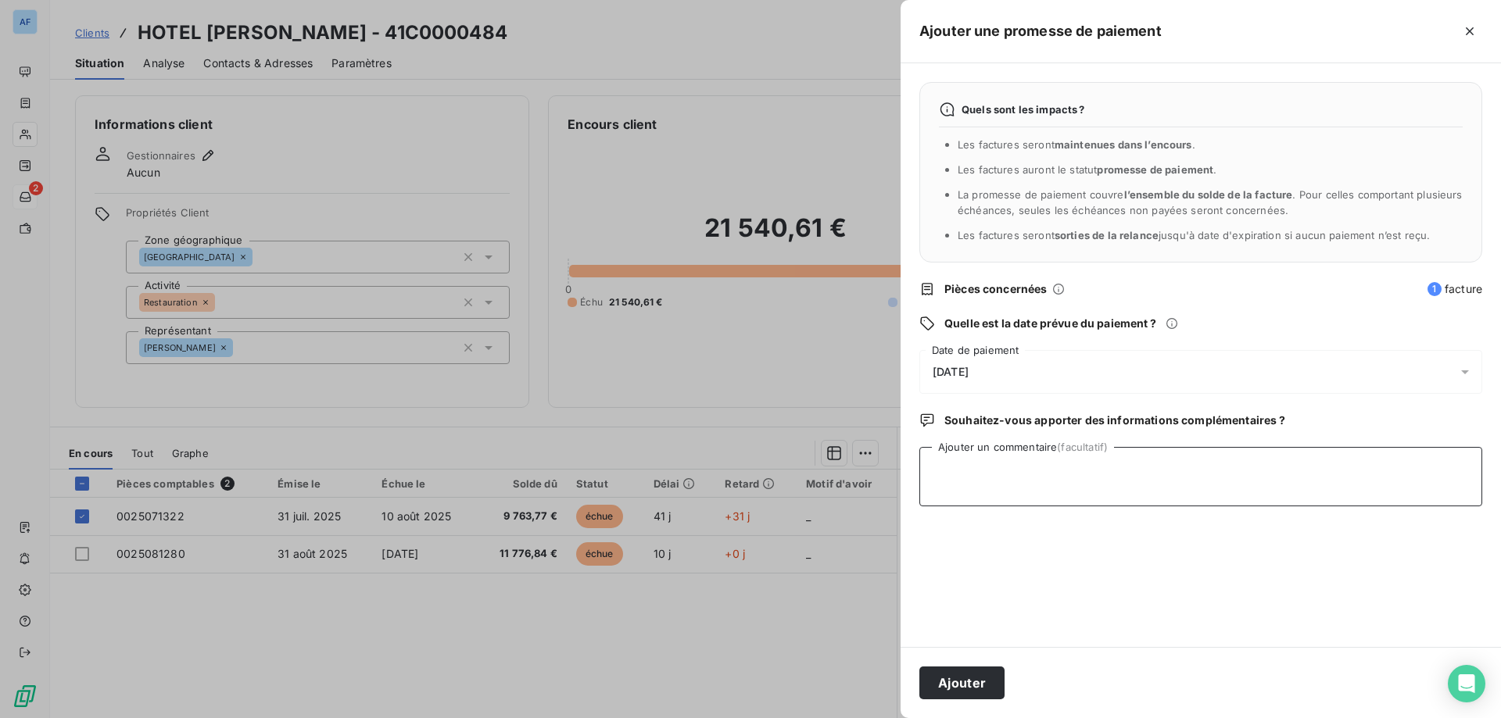
click at [1374, 470] on textarea "Ajouter un commentaire (facultatif)" at bounding box center [1200, 476] width 563 height 59
paste textarea "Bonjour, Nous vous confirmons que la facture n°25071322 sera réglée le 15/09/20…"
type textarea "Bonjour, Nous vous confirmons que la facture n°25071322 sera réglée le 15/09/20…"
click at [1038, 392] on div "17/09/2025" at bounding box center [1200, 372] width 563 height 44
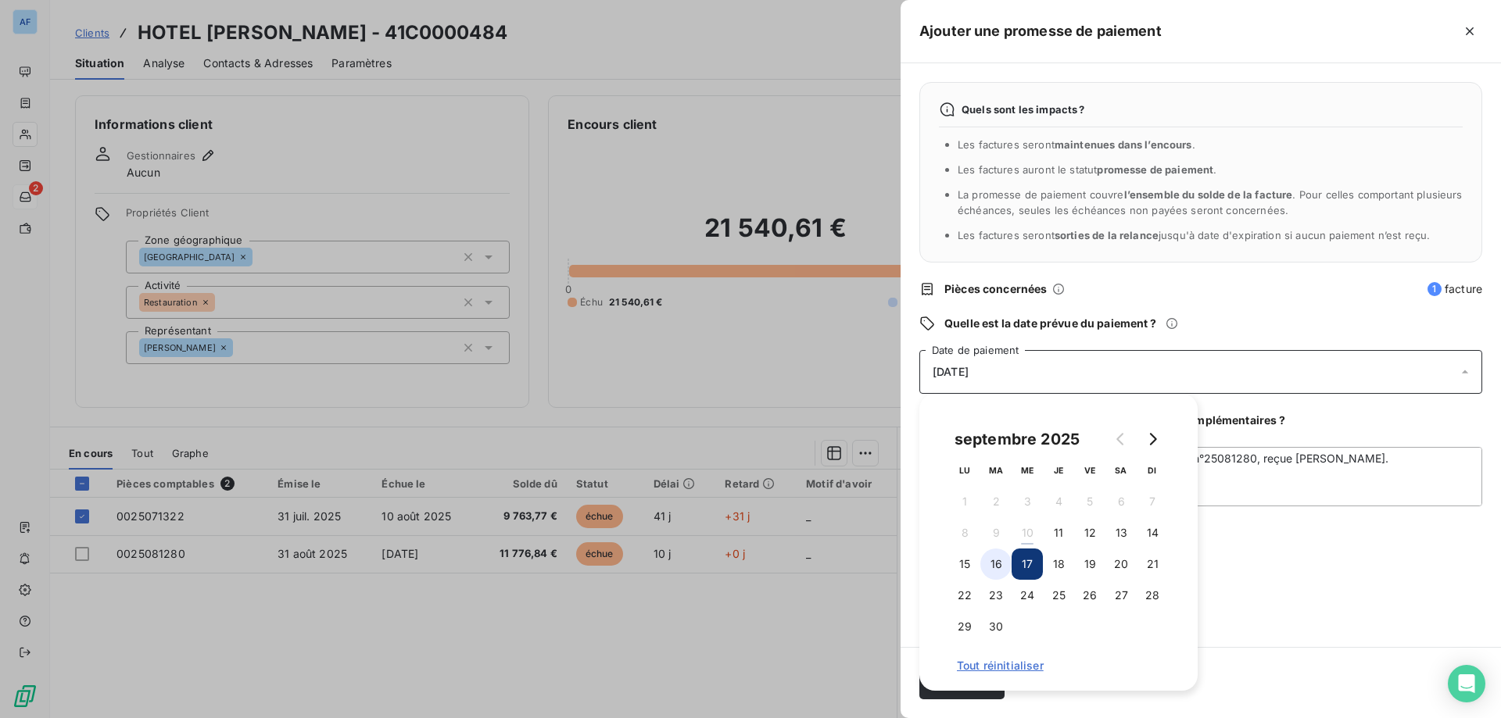
click at [1005, 562] on button "16" at bounding box center [995, 564] width 31 height 31
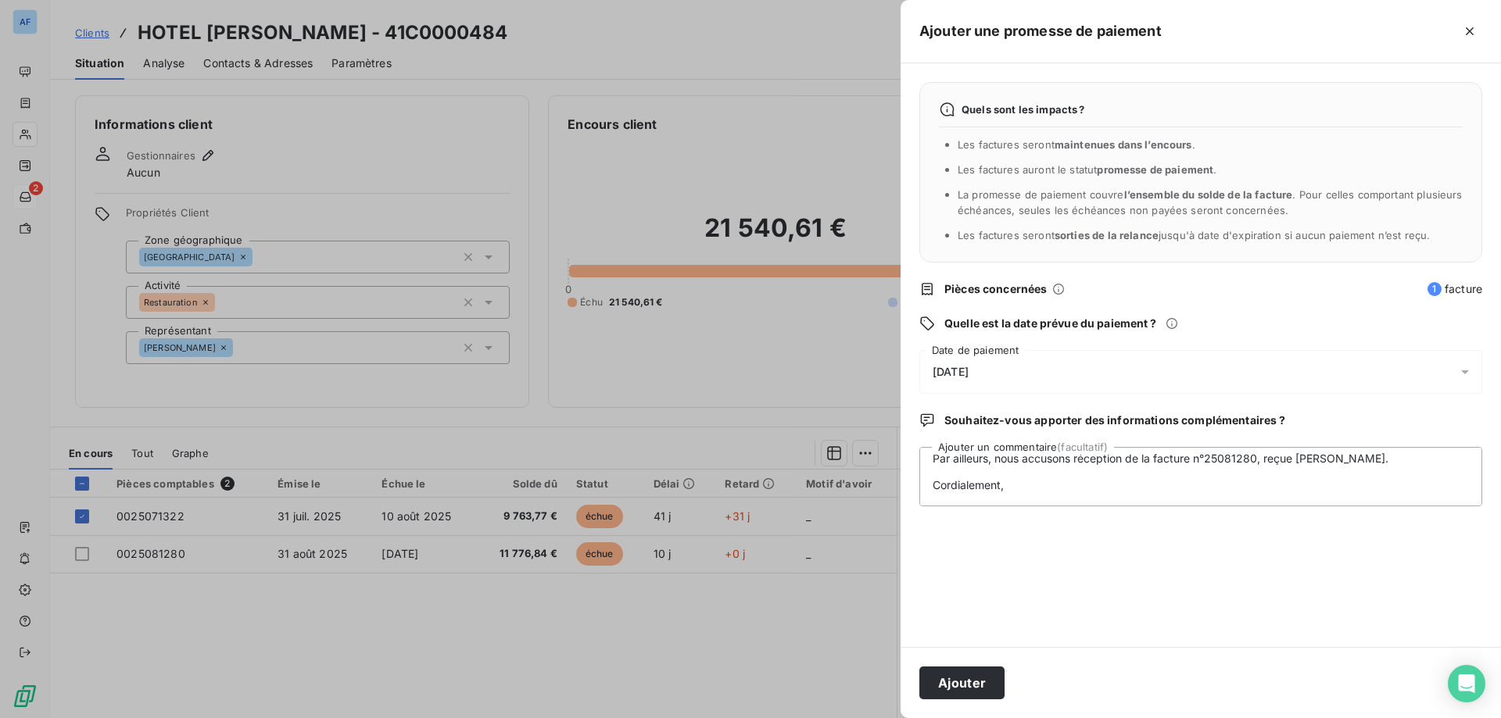
click at [1245, 564] on div "Quels sont les impacts ? Les factures seront maintenues dans l’encours . Les fa…" at bounding box center [1201, 355] width 600 height 584
click at [976, 692] on button "Ajouter" at bounding box center [961, 683] width 85 height 33
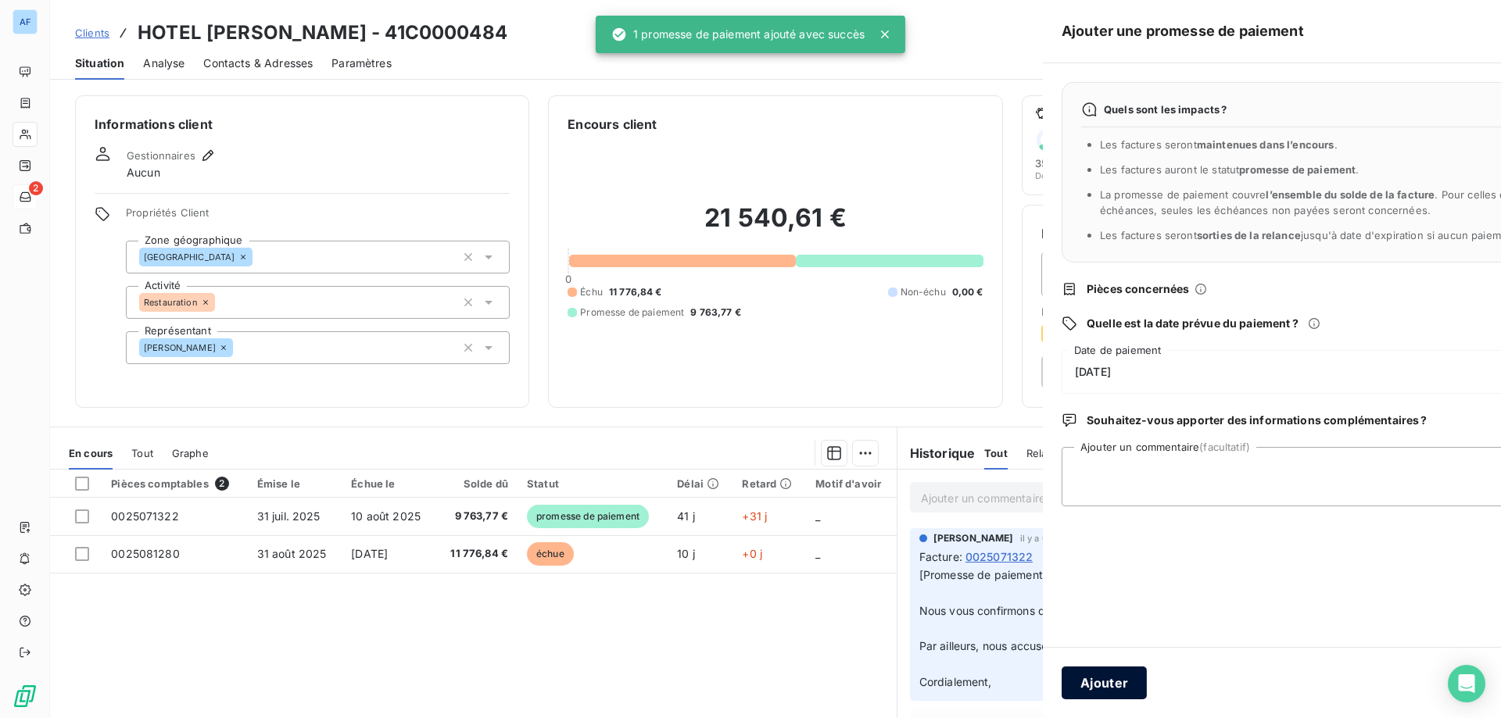
scroll to position [0, 0]
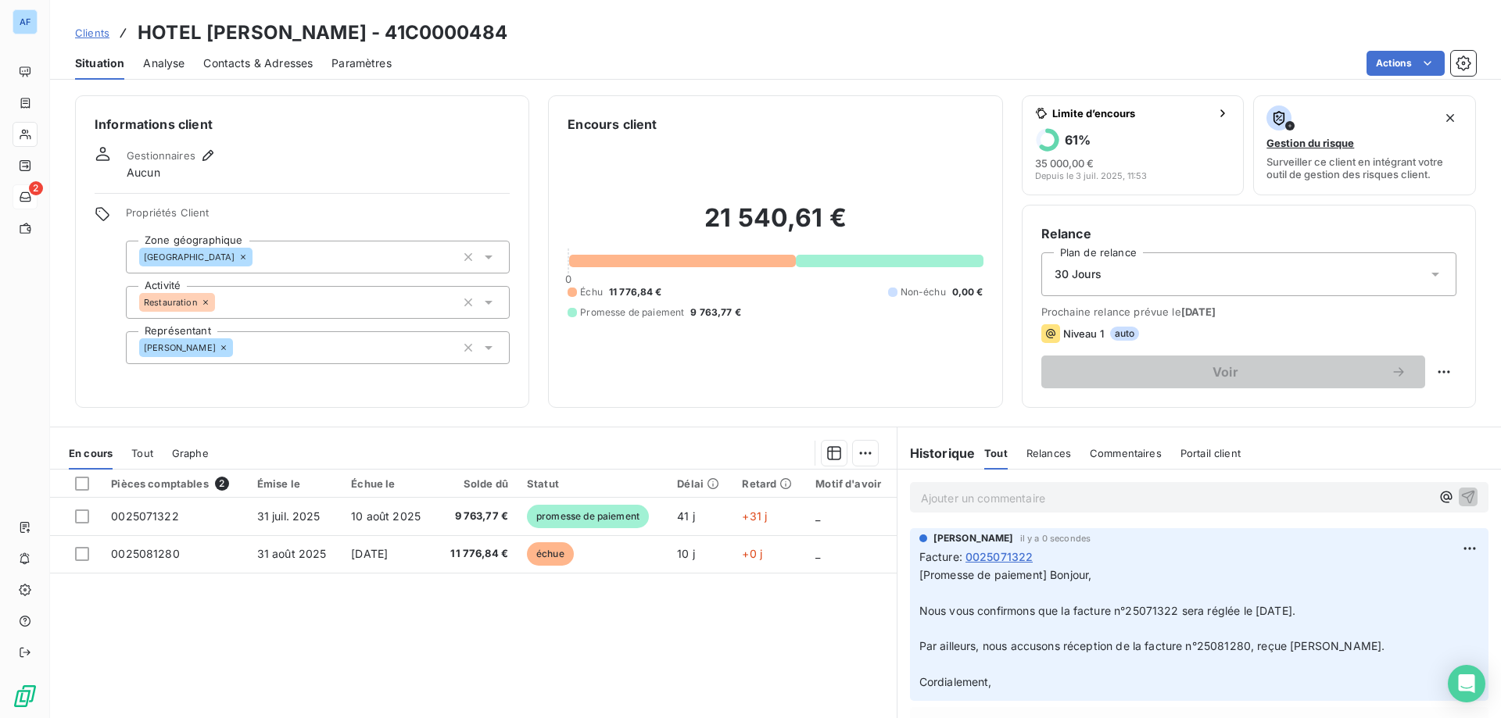
click at [93, 33] on span "Clients" at bounding box center [92, 33] width 34 height 13
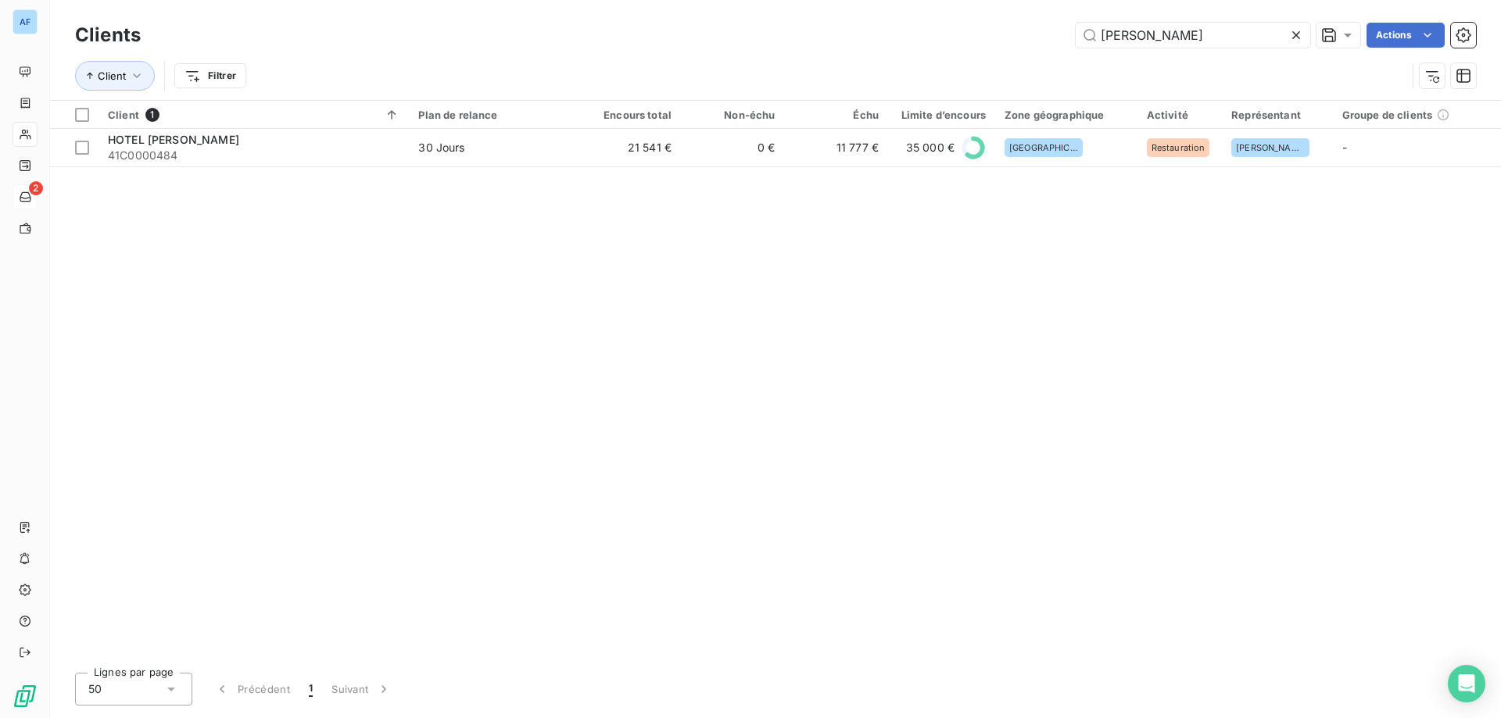
click at [1299, 34] on icon at bounding box center [1296, 35] width 16 height 16
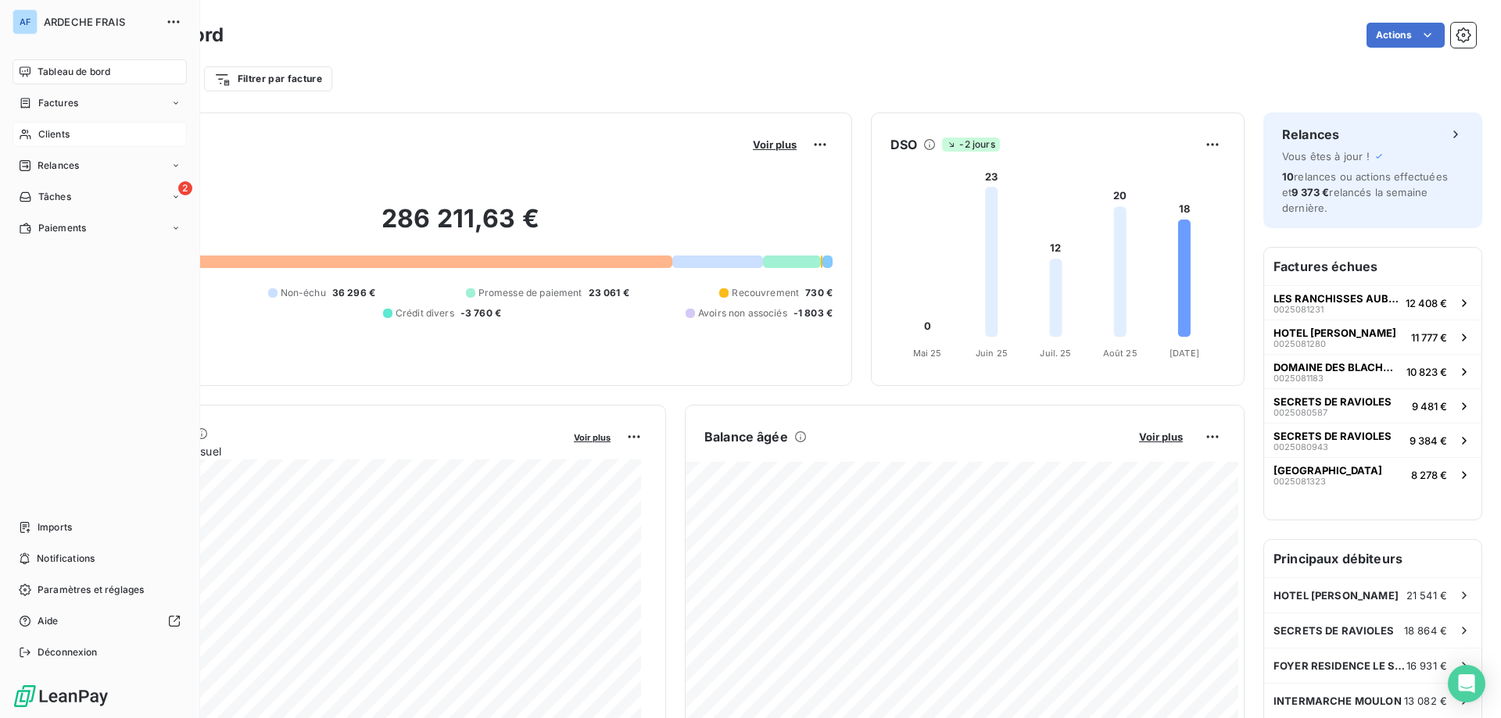
click at [44, 135] on span "Clients" at bounding box center [53, 134] width 31 height 14
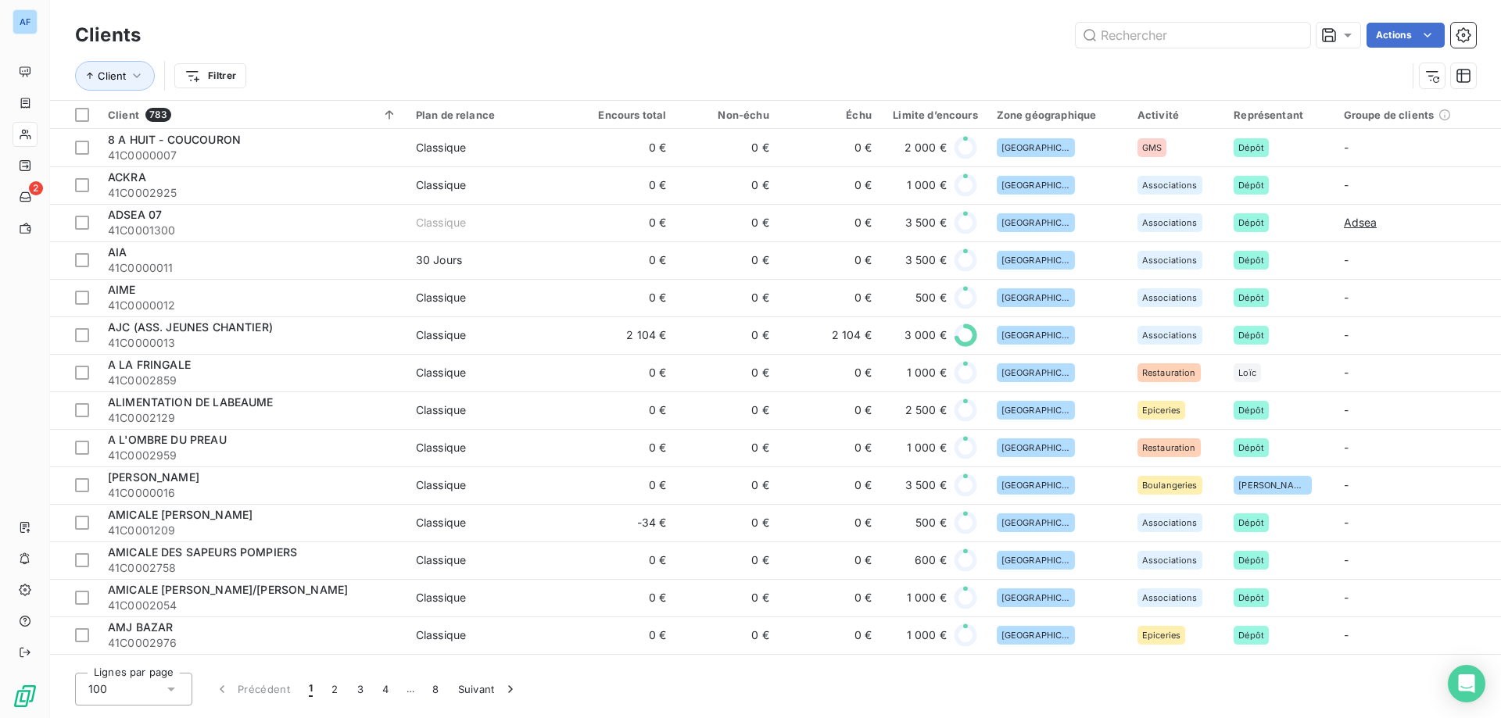
click at [163, 692] on div "100" at bounding box center [133, 689] width 117 height 33
click at [135, 634] on li "50" at bounding box center [133, 628] width 117 height 28
